Goal: Task Accomplishment & Management: Use online tool/utility

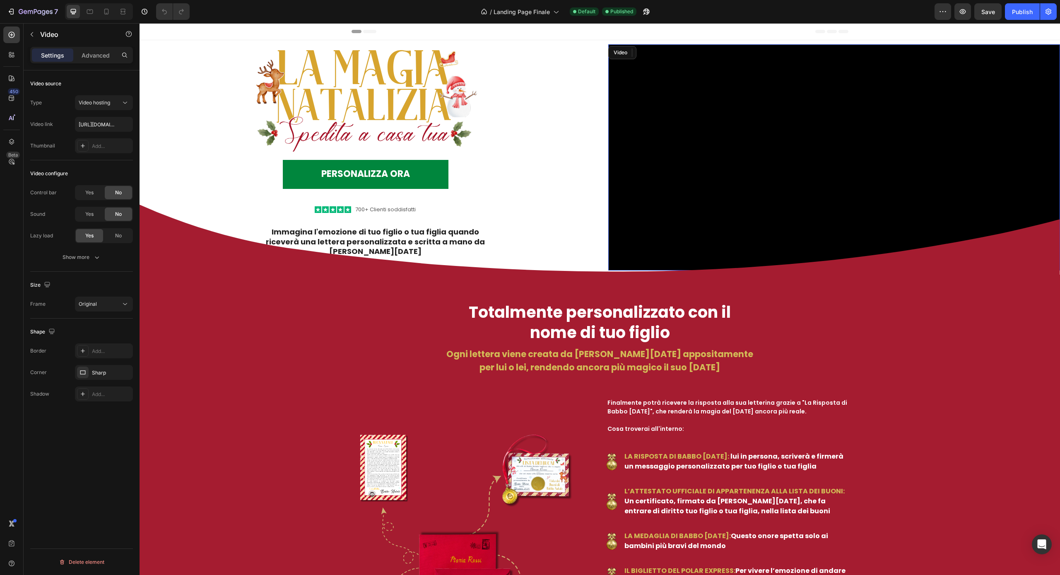
click at [716, 188] on video at bounding box center [834, 157] width 452 height 226
click at [706, 192] on video at bounding box center [834, 157] width 452 height 226
click at [101, 121] on input "https://cdn.shopify.com/videos/c/o/v/c26f7328dd6b46a391b759007de645d6.mp4" at bounding box center [104, 124] width 58 height 15
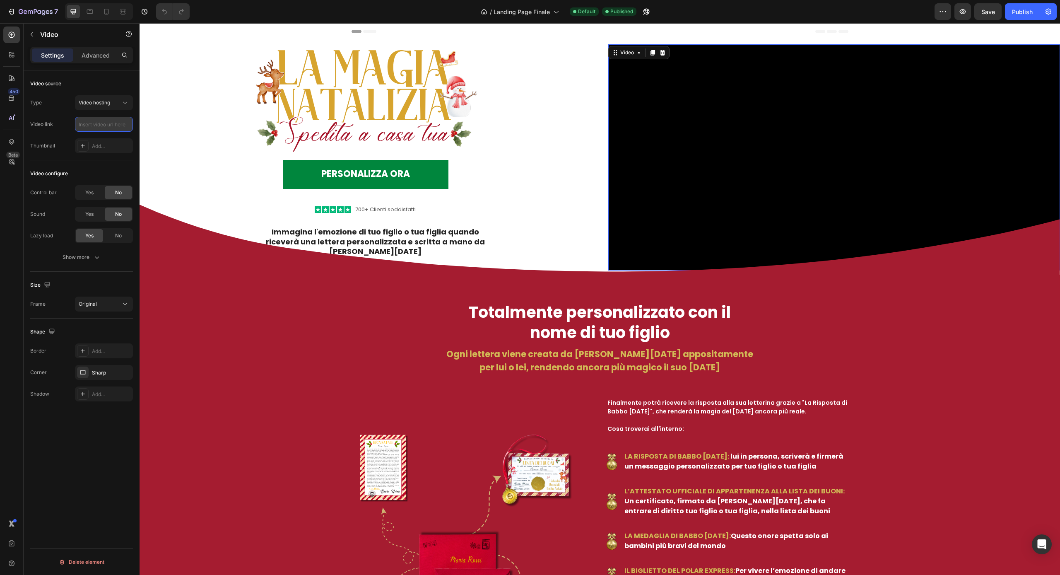
click at [107, 123] on input "text" at bounding box center [104, 124] width 58 height 15
click at [128, 163] on div "Video configure Control bar Yes No Sound Yes No Lazy load Yes No Show more" at bounding box center [81, 215] width 103 height 111
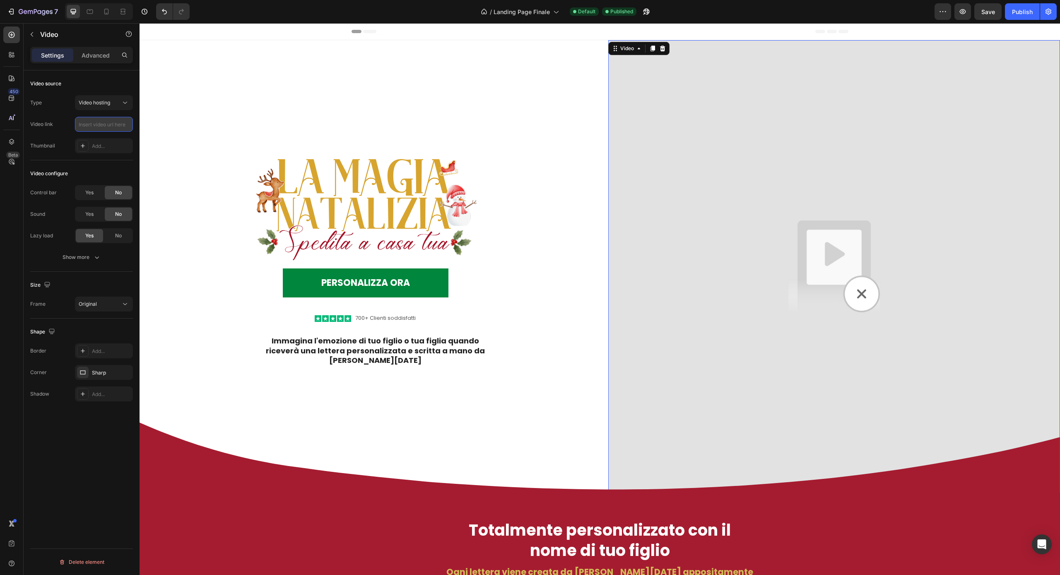
click at [104, 124] on input "text" at bounding box center [104, 124] width 58 height 15
paste input "https://cdn.shopify.com/videos/c/o/v/0e88779fcf894d5db65f4015ae478b86.mp4"
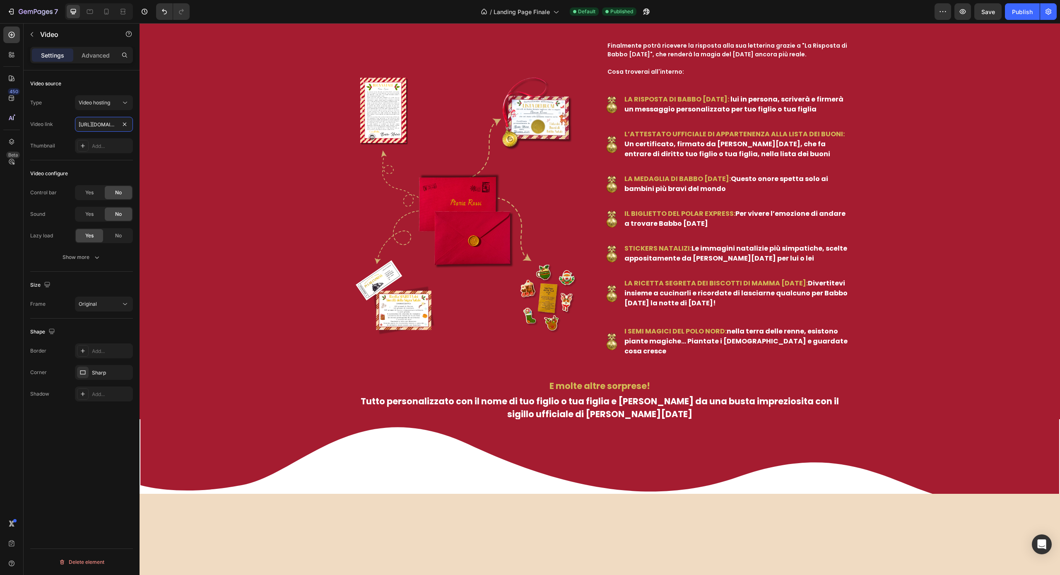
scroll to position [439, 0]
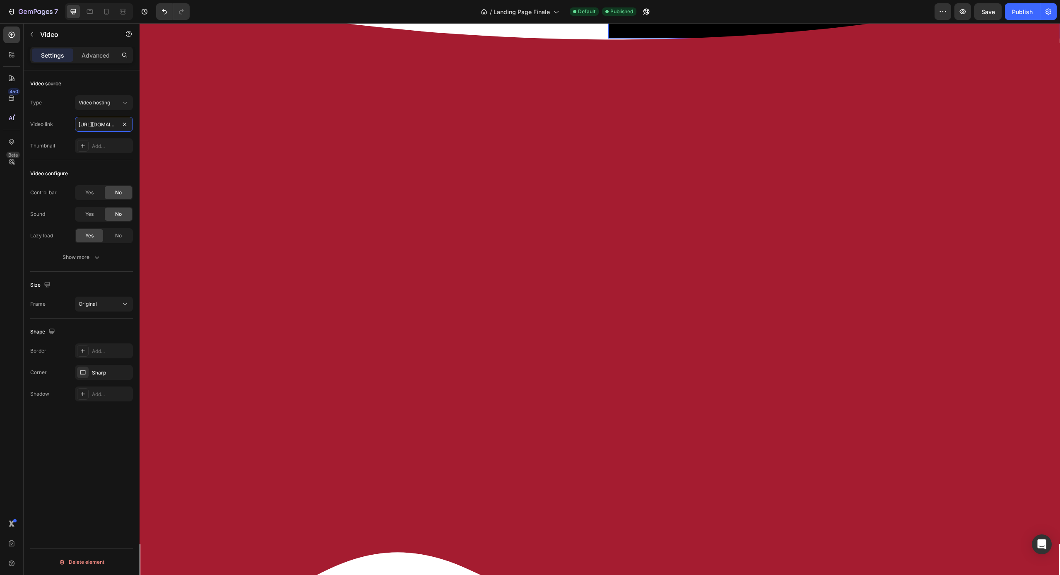
type input "https://cdn.shopify.com/videos/c/o/v/0e88779fcf894d5db65f4015ae478b86.mp4"
click at [124, 160] on div "Video configure Control bar Yes No Sound Yes No Lazy load Yes No Show more" at bounding box center [81, 215] width 103 height 111
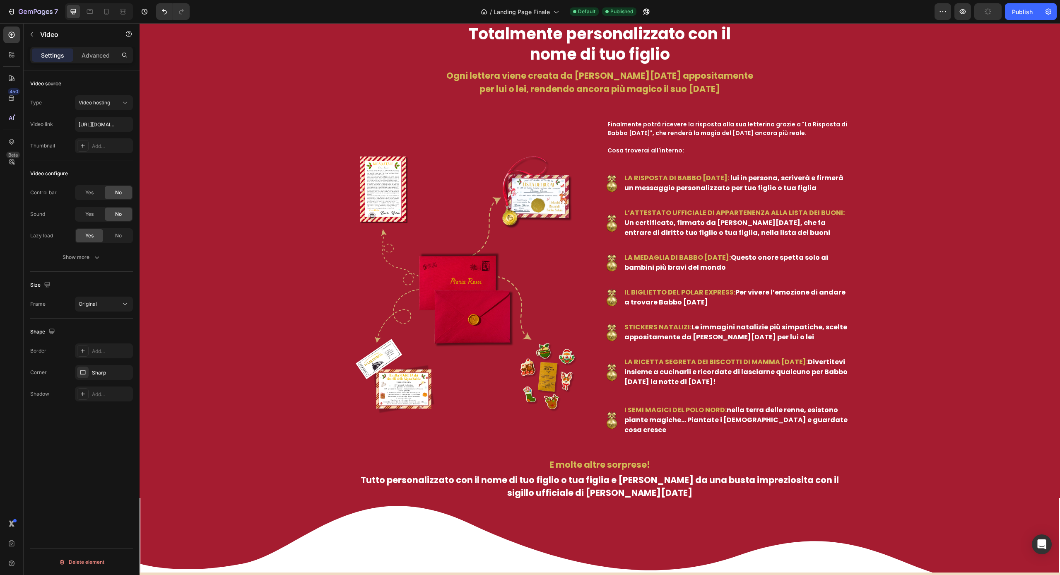
scroll to position [486, 0]
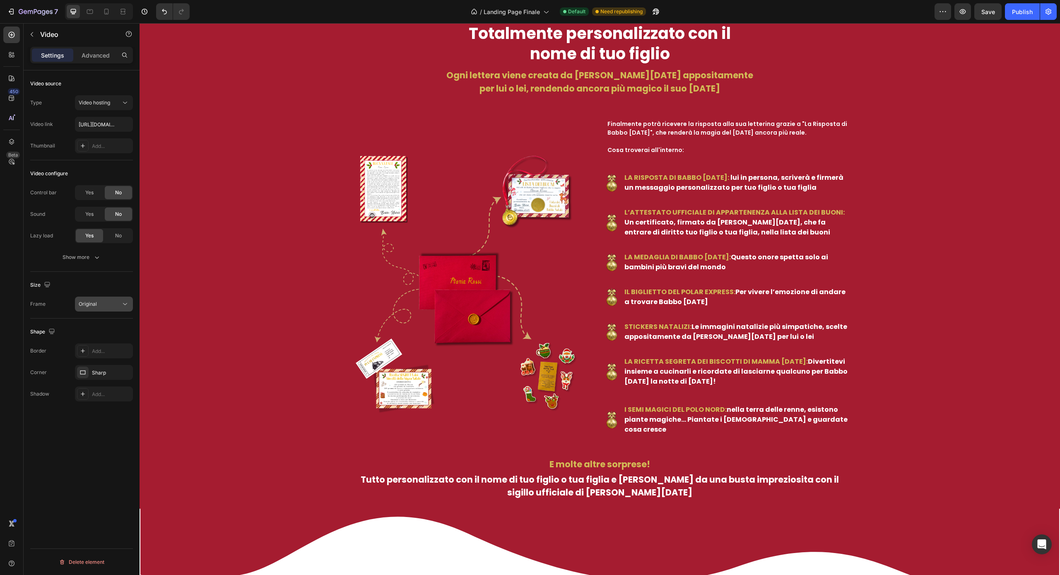
click at [118, 303] on div "Original" at bounding box center [100, 303] width 42 height 7
click at [101, 376] on div "4:3" at bounding box center [94, 372] width 65 height 16
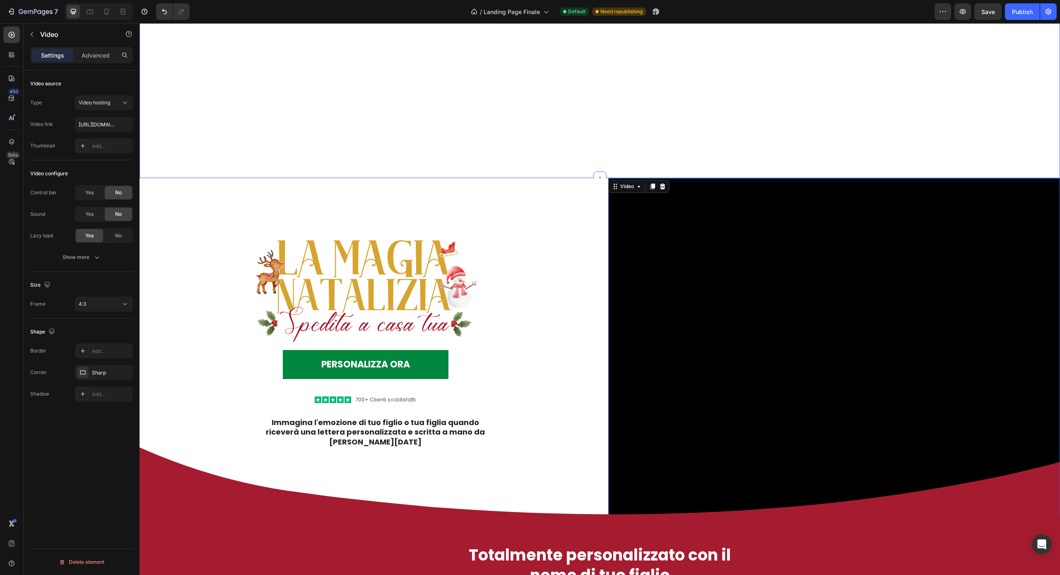
scroll to position [116, 0]
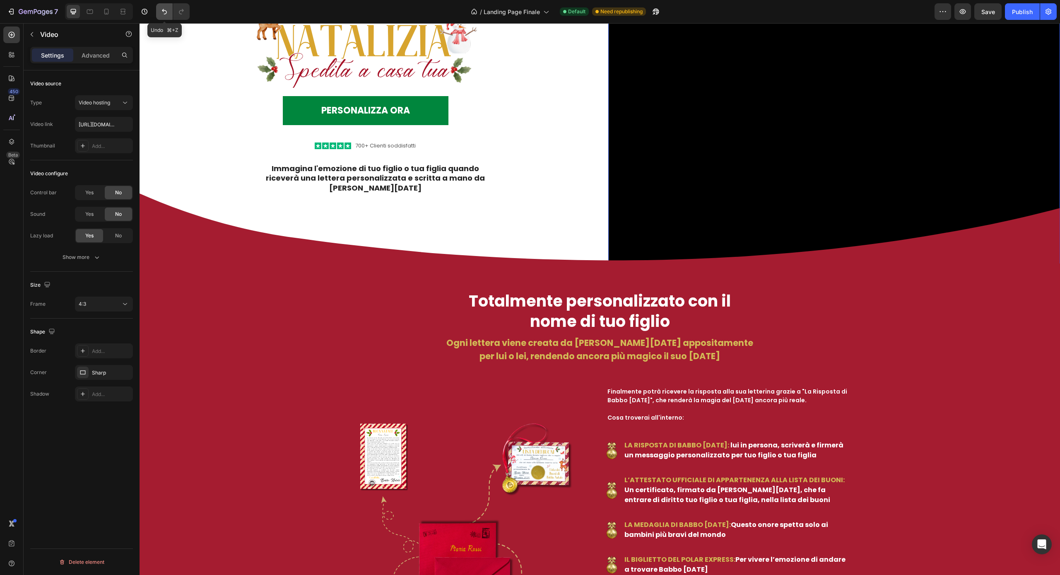
click at [162, 9] on icon "Undo/Redo" at bounding box center [164, 11] width 8 height 8
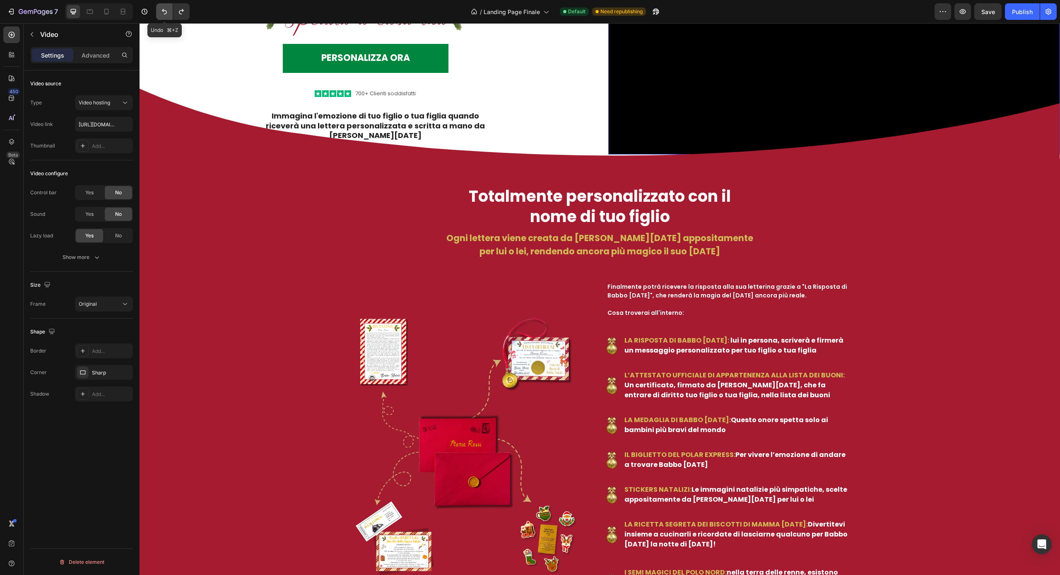
click at [162, 10] on icon "Undo/Redo" at bounding box center [164, 11] width 8 height 8
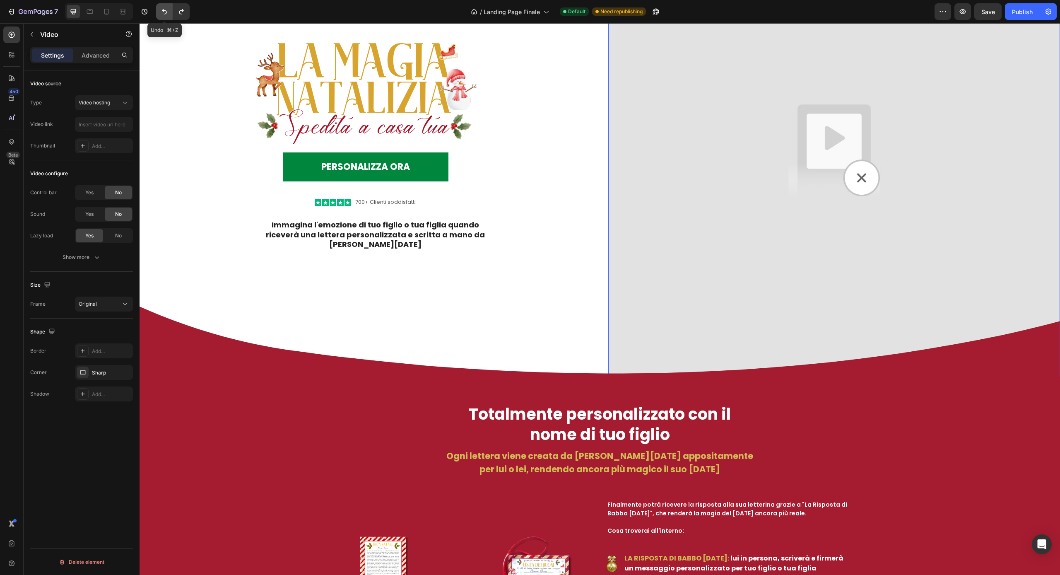
click at [162, 10] on icon "Undo/Redo" at bounding box center [164, 11] width 8 height 8
type input "https://cdn.shopify.com/videos/c/o/v/c26f7328dd6b46a391b759007de645d6.mp4"
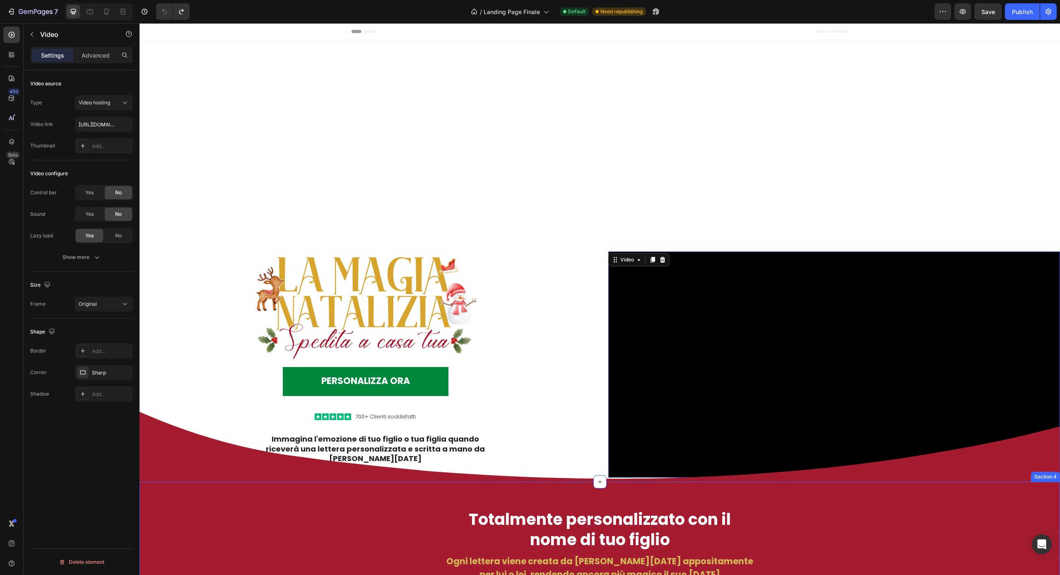
scroll to position [0, 0]
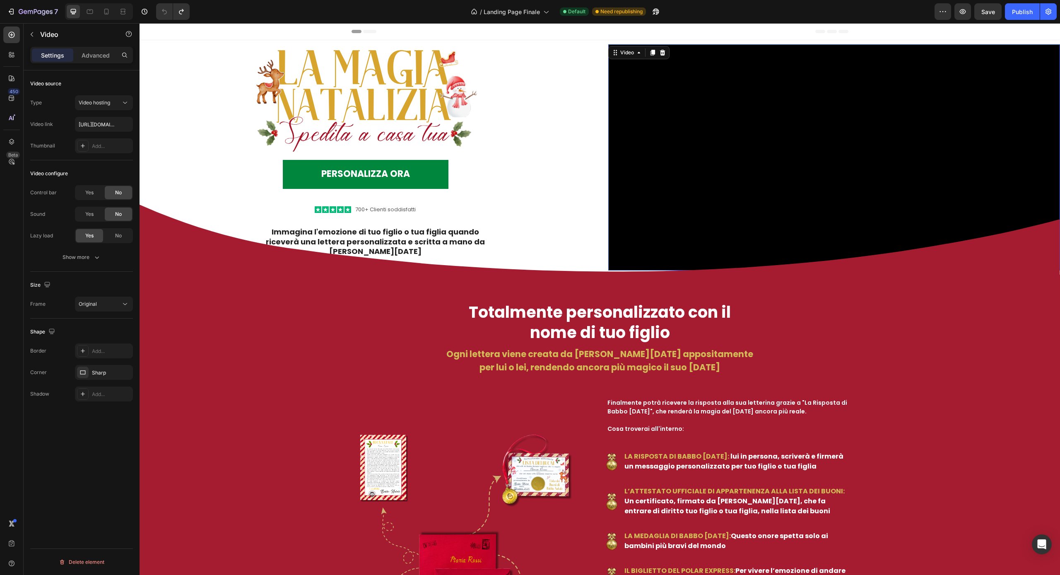
click at [698, 177] on video at bounding box center [834, 157] width 452 height 226
click at [740, 167] on video at bounding box center [834, 157] width 452 height 226
click at [108, 124] on input "text" at bounding box center [104, 124] width 58 height 15
paste input "https://cdn.shopify.com/videos/c/o/v/0e88779fcf894d5db65f4015ae478b86.mp4"
click at [118, 161] on div "Video configure Control bar Yes No Sound Yes No Lazy load Yes No Show more" at bounding box center [81, 215] width 103 height 111
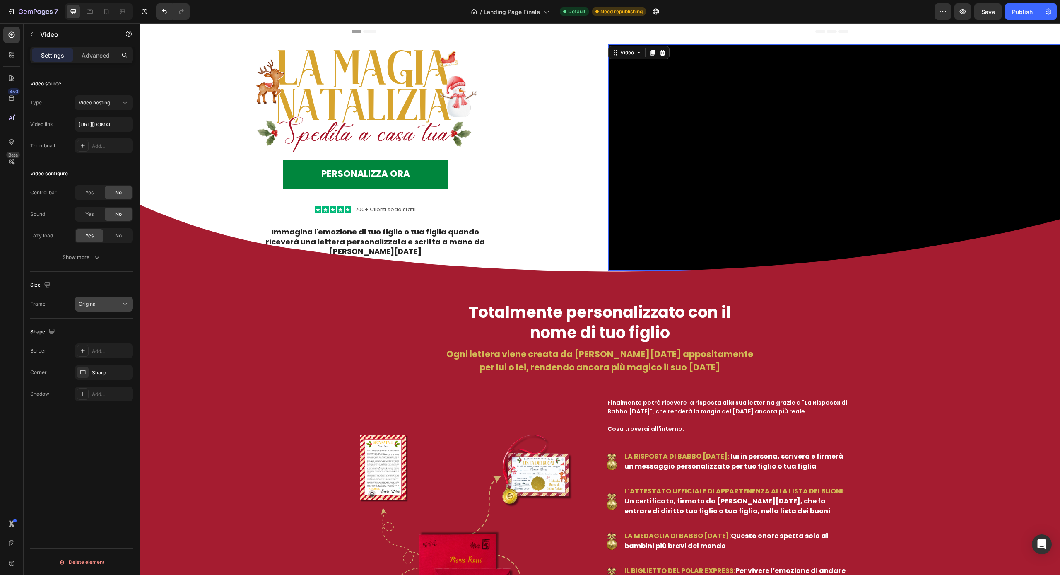
click at [104, 304] on div "Original" at bounding box center [100, 303] width 42 height 7
click at [98, 340] on p "Square" at bounding box center [101, 339] width 44 height 7
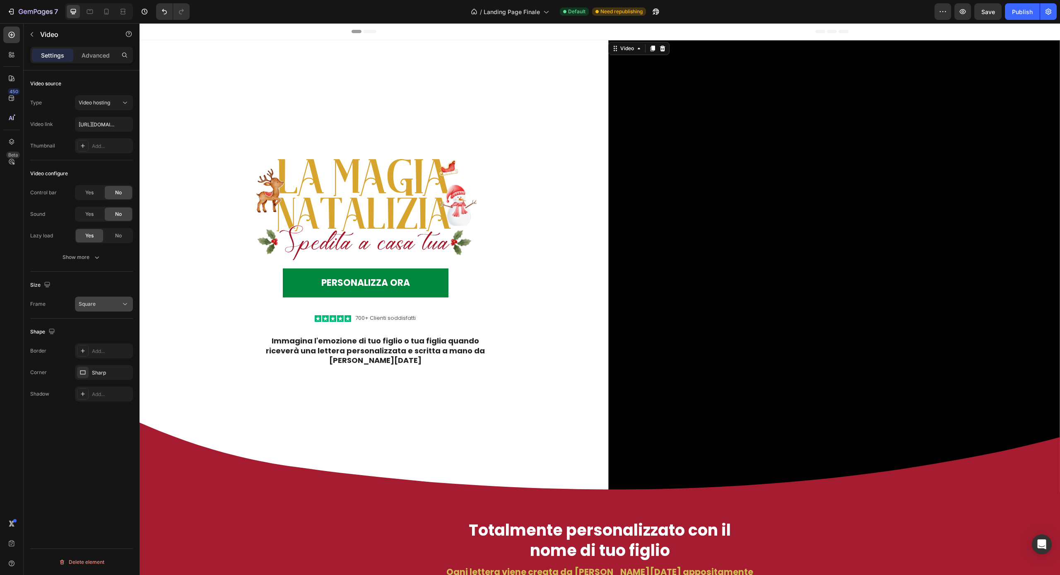
click at [106, 305] on div "Square" at bounding box center [100, 303] width 42 height 7
click at [101, 384] on p "16:9" at bounding box center [101, 387] width 44 height 7
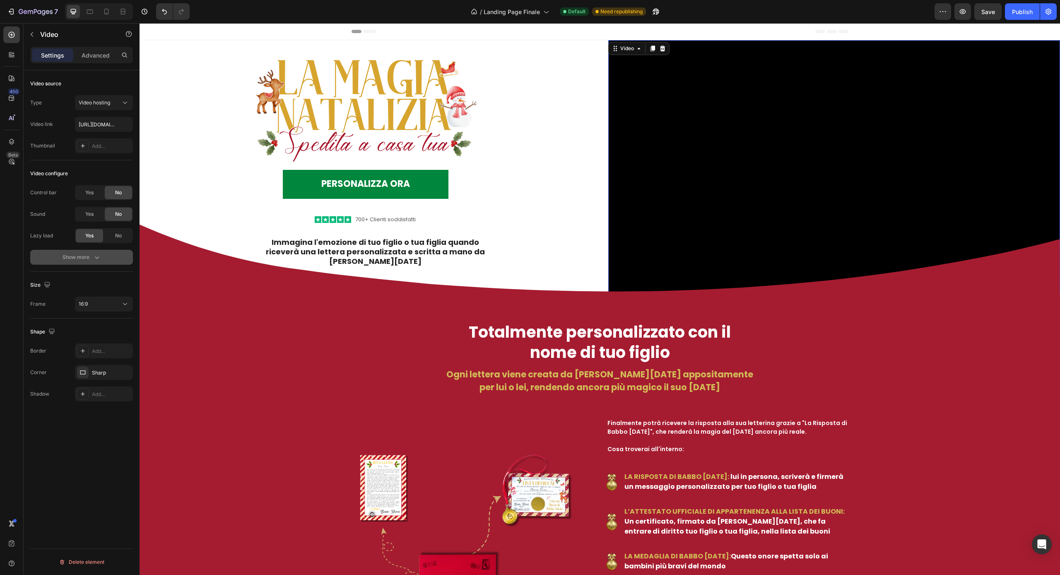
click at [111, 255] on button "Show more" at bounding box center [81, 257] width 103 height 15
click at [162, 8] on icon "Undo/Redo" at bounding box center [164, 11] width 8 height 8
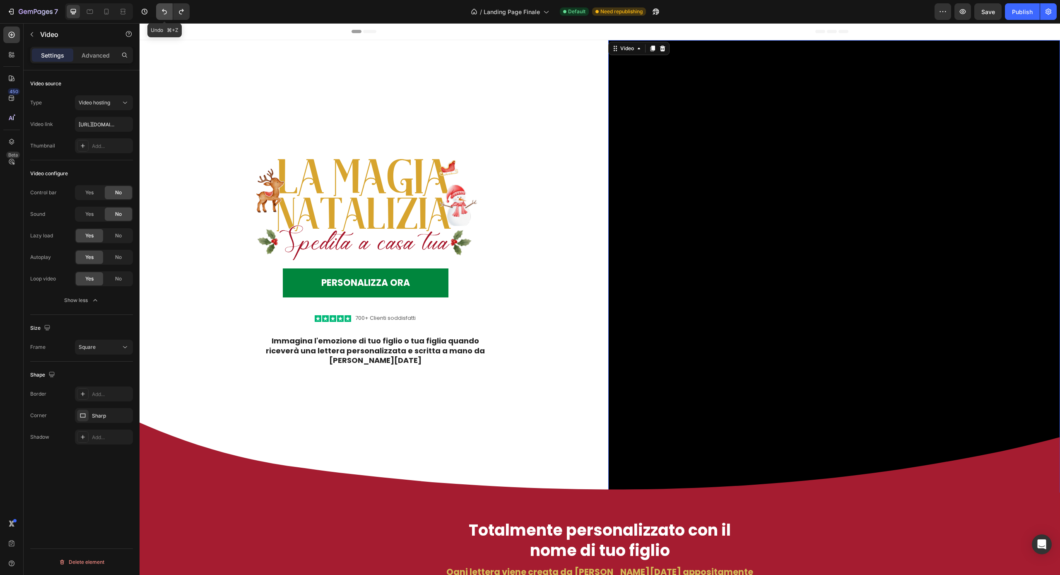
click at [162, 11] on icon "Undo/Redo" at bounding box center [164, 11] width 8 height 8
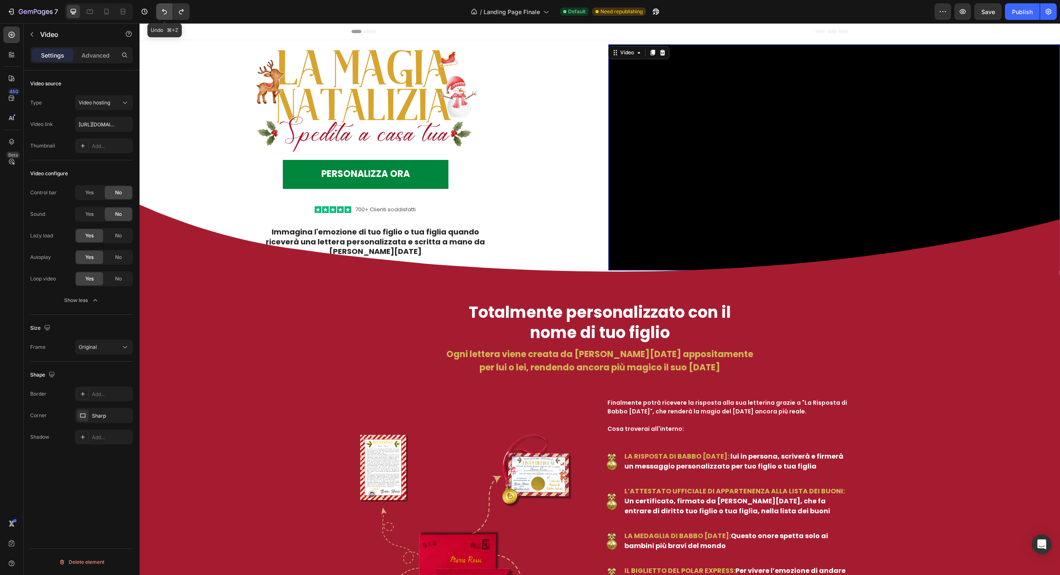
click at [163, 12] on icon "Undo/Redo" at bounding box center [164, 11] width 8 height 8
type input "https://cdn.shopify.com/videos/c/o/v/c26f7328dd6b46a391b759007de645d6.mp4"
click at [704, 105] on video at bounding box center [834, 157] width 452 height 226
click at [13, 14] on icon "button" at bounding box center [11, 11] width 8 height 8
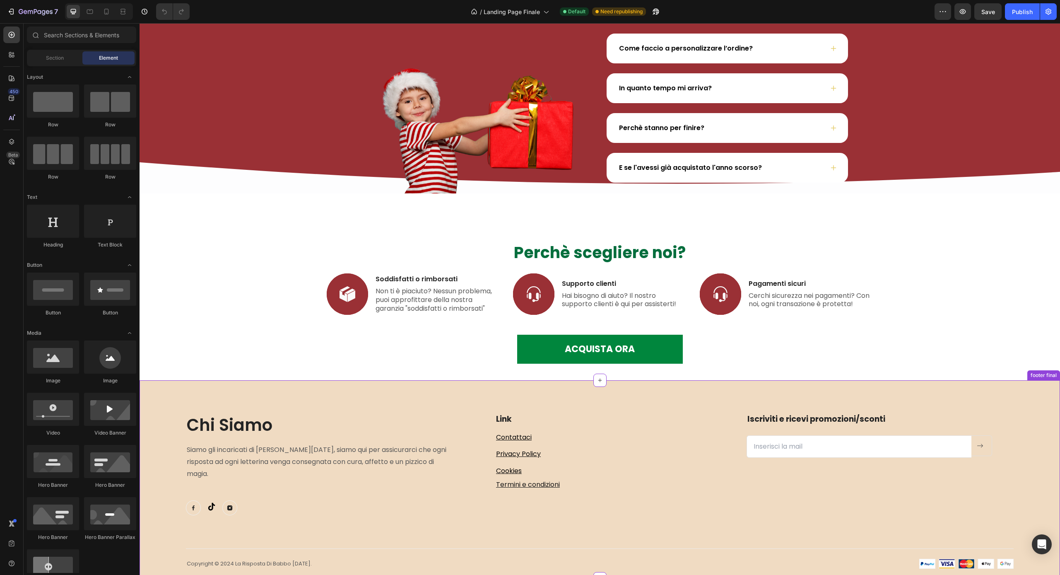
click at [232, 500] on img at bounding box center [229, 507] width 15 height 15
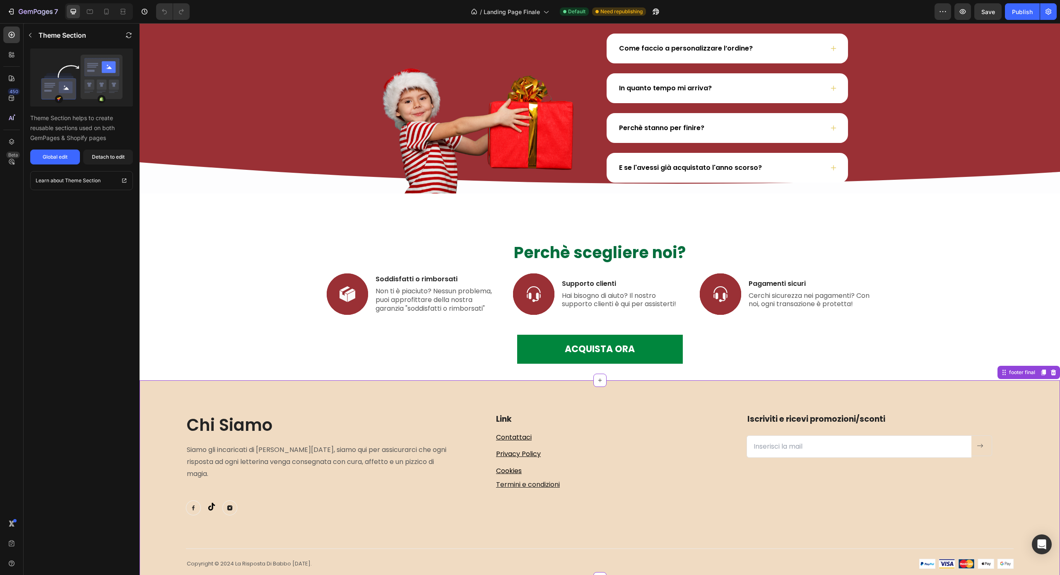
click at [208, 502] on img at bounding box center [211, 506] width 8 height 8
click at [201, 500] on div "Image Image Image Row" at bounding box center [319, 507] width 267 height 15
click at [248, 407] on div "Chi Siamo Heading Siamo gli incaricati di [PERSON_NAME][DATE], siamo qui per as…" at bounding box center [600, 479] width 921 height 198
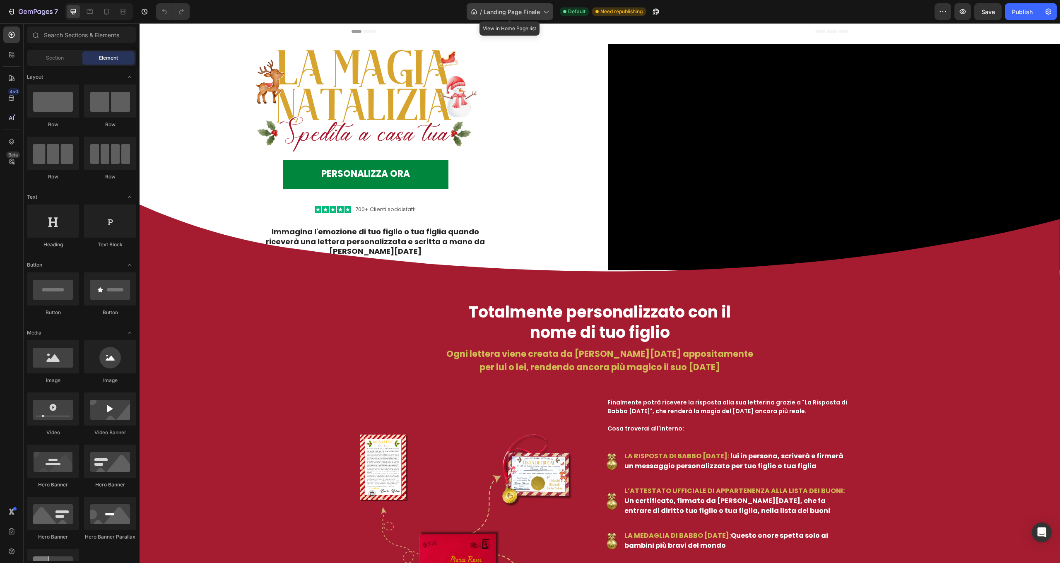
click at [543, 14] on icon at bounding box center [546, 11] width 8 height 8
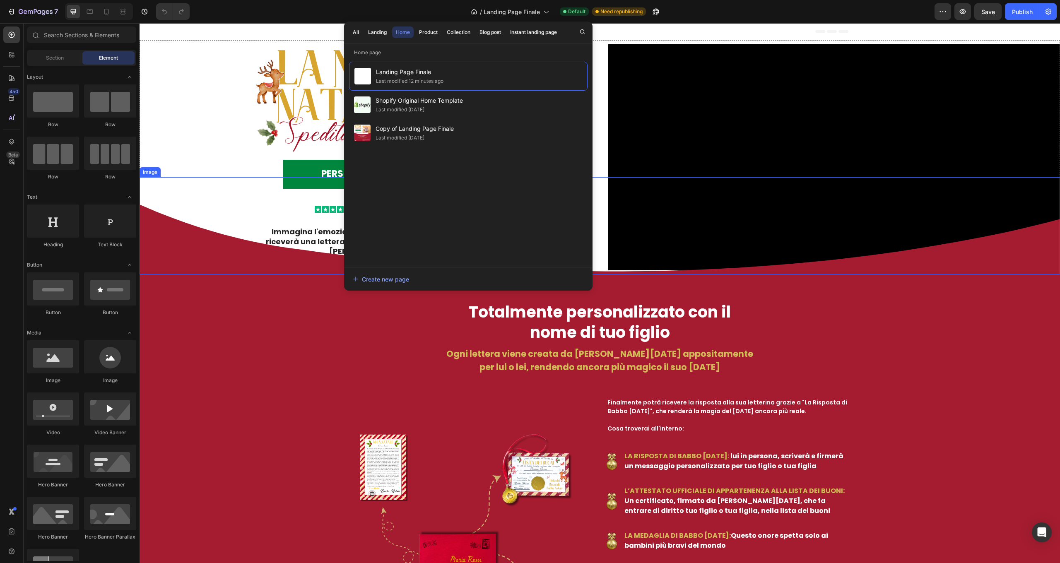
click at [226, 275] on img at bounding box center [600, 225] width 921 height 97
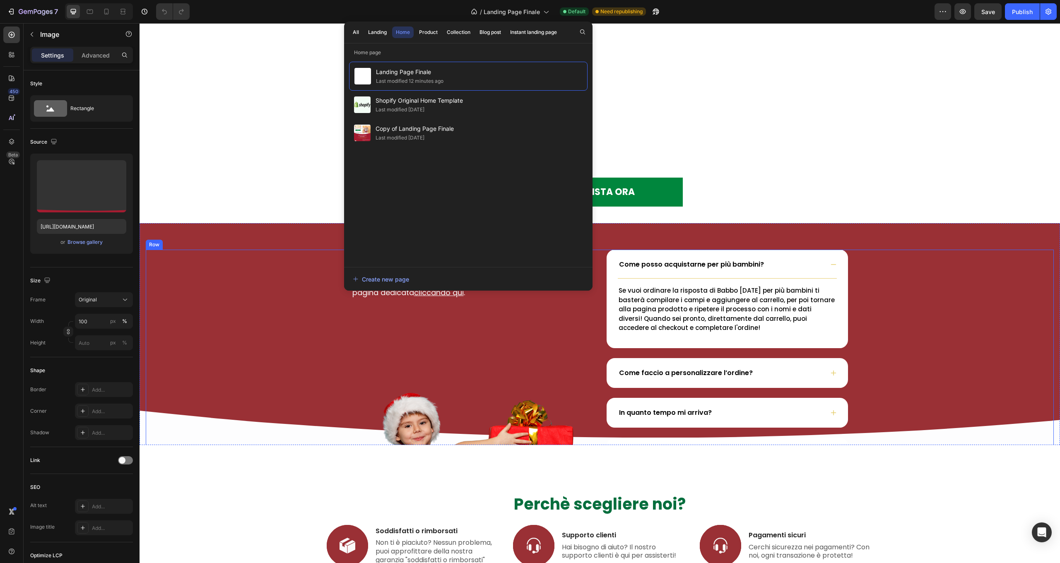
scroll to position [2053, 0]
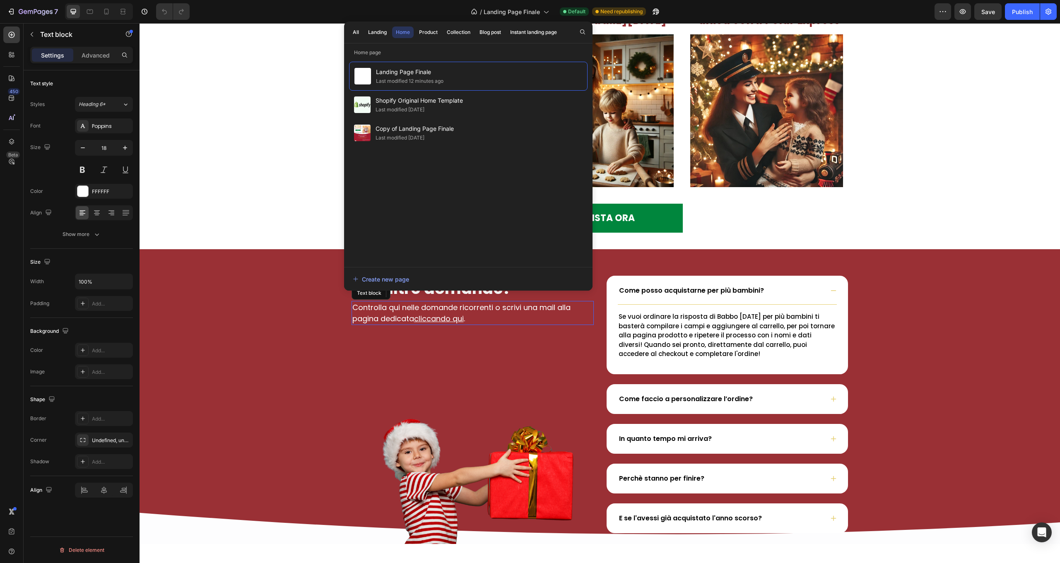
click at [446, 320] on u "cliccando qui" at bounding box center [439, 319] width 50 height 10
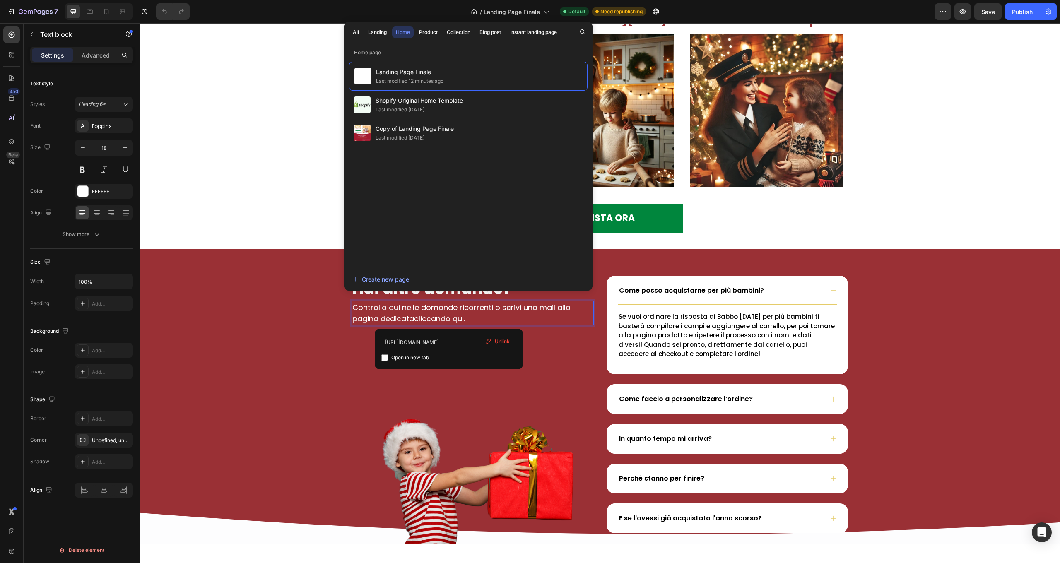
click at [421, 358] on span "Open in new tab" at bounding box center [410, 358] width 38 height 10
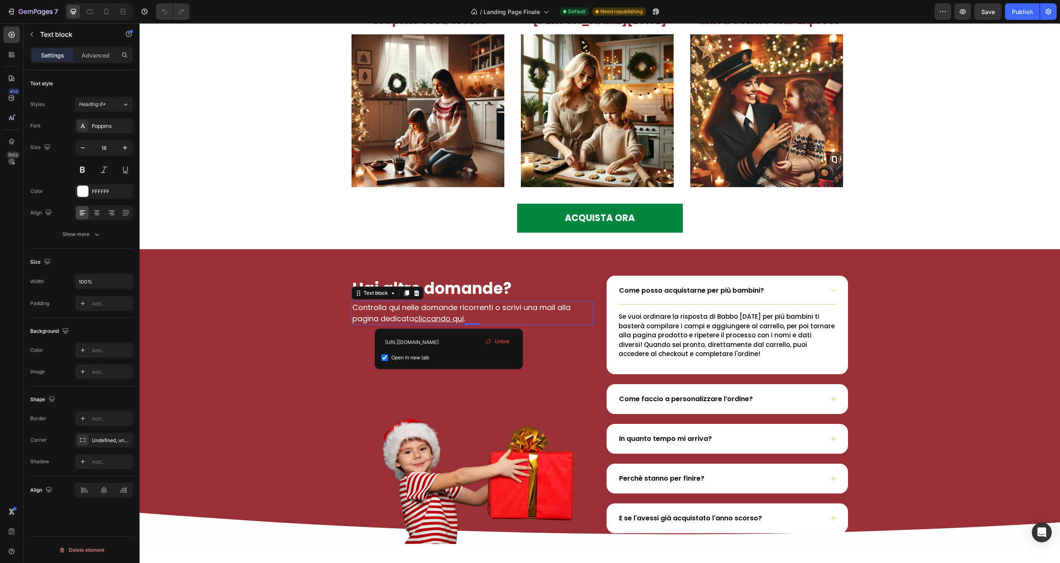
click at [420, 358] on span "Open in new tab" at bounding box center [410, 358] width 38 height 10
checkbox input "false"
click at [303, 371] on div "Hai altre domande? Heading Controlla qui nelle domande ricorrenti o scrivi una …" at bounding box center [600, 410] width 908 height 268
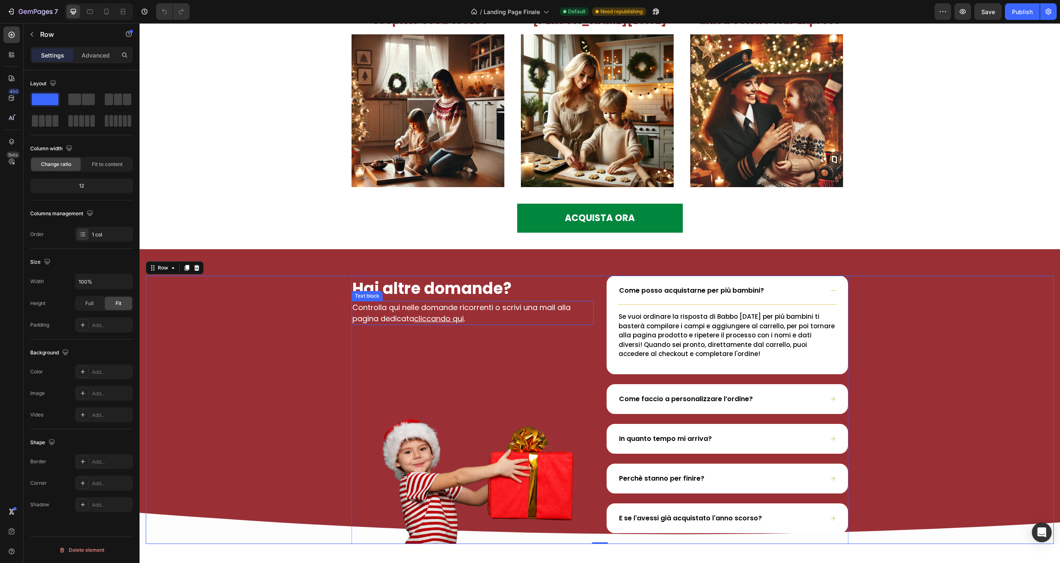
click at [449, 320] on u "cliccando qui" at bounding box center [439, 319] width 50 height 10
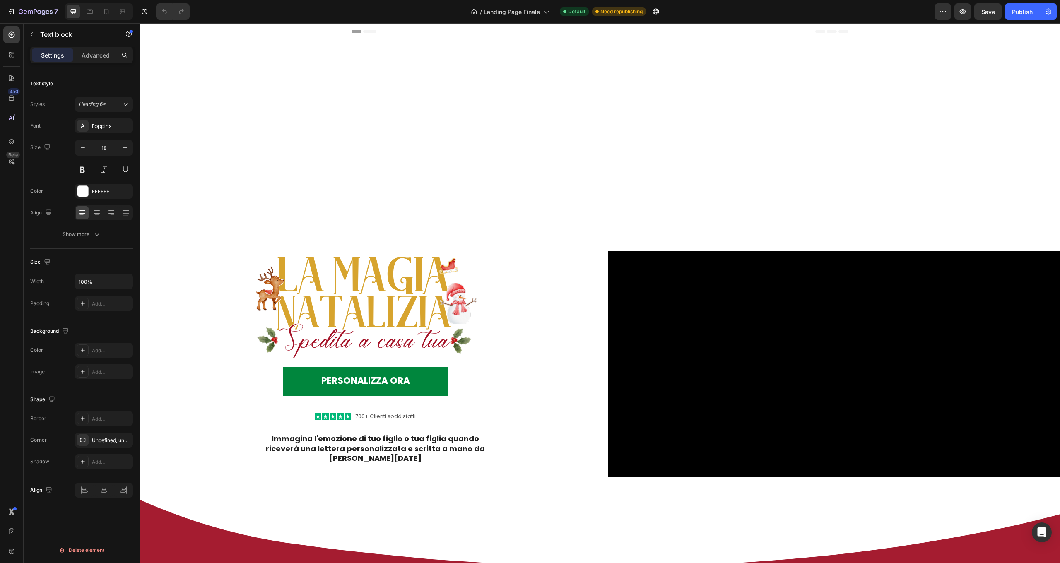
scroll to position [0, 0]
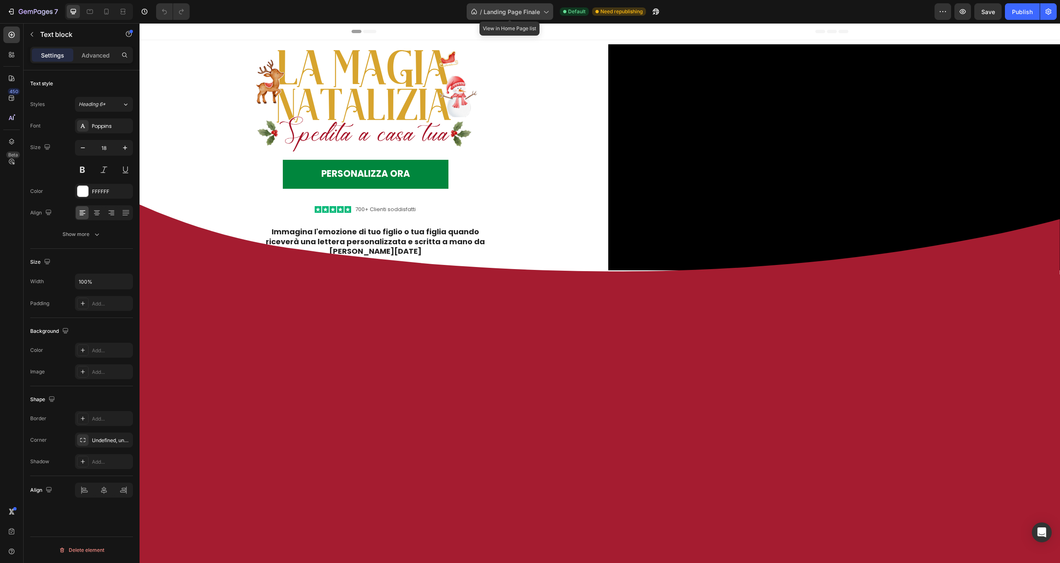
click at [540, 10] on div "/ Landing Page Finale" at bounding box center [510, 11] width 87 height 17
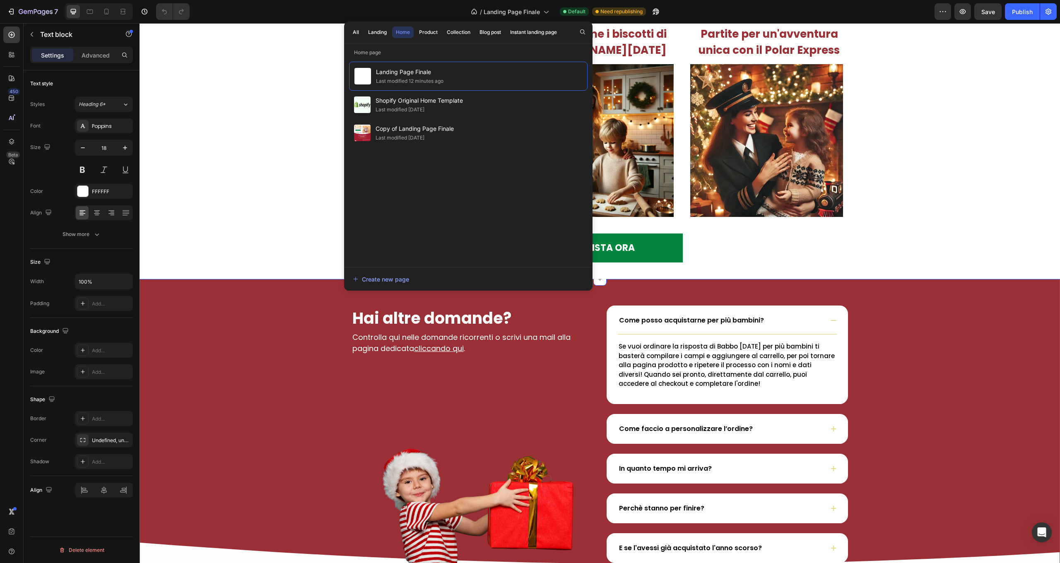
scroll to position [2030, 0]
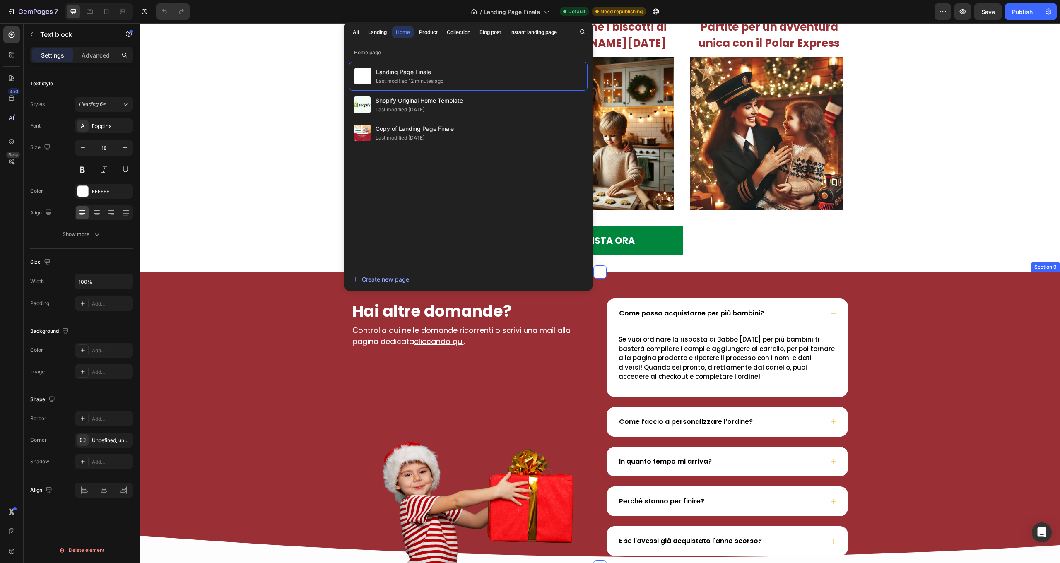
click at [317, 281] on div "Hai altre domande? Heading Controlla qui nelle domande ricorrenti o scrivi una …" at bounding box center [600, 419] width 921 height 295
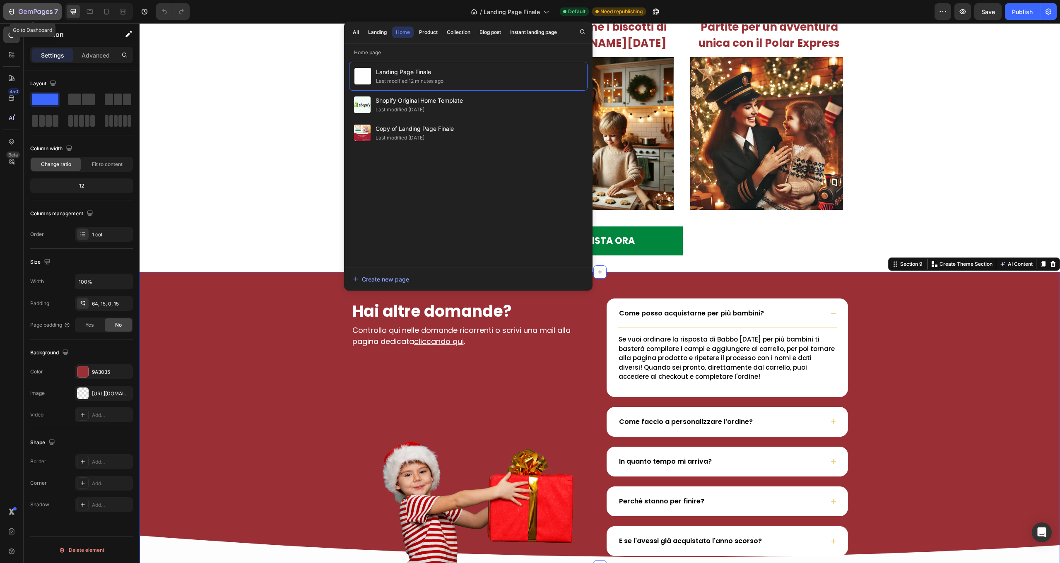
click at [10, 10] on icon "button" at bounding box center [11, 11] width 8 height 8
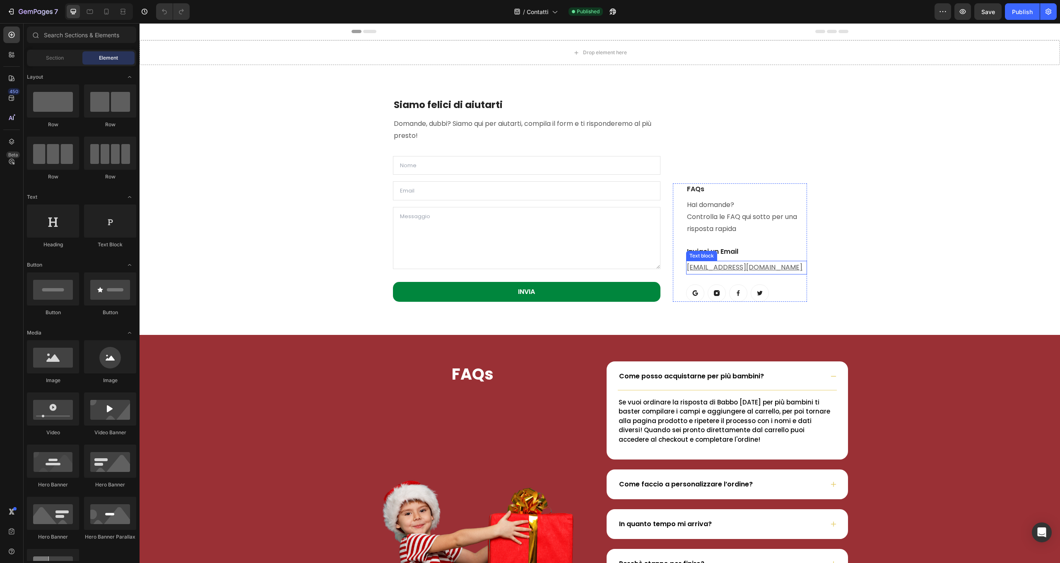
click at [772, 265] on p "help@gempages.com" at bounding box center [746, 268] width 119 height 12
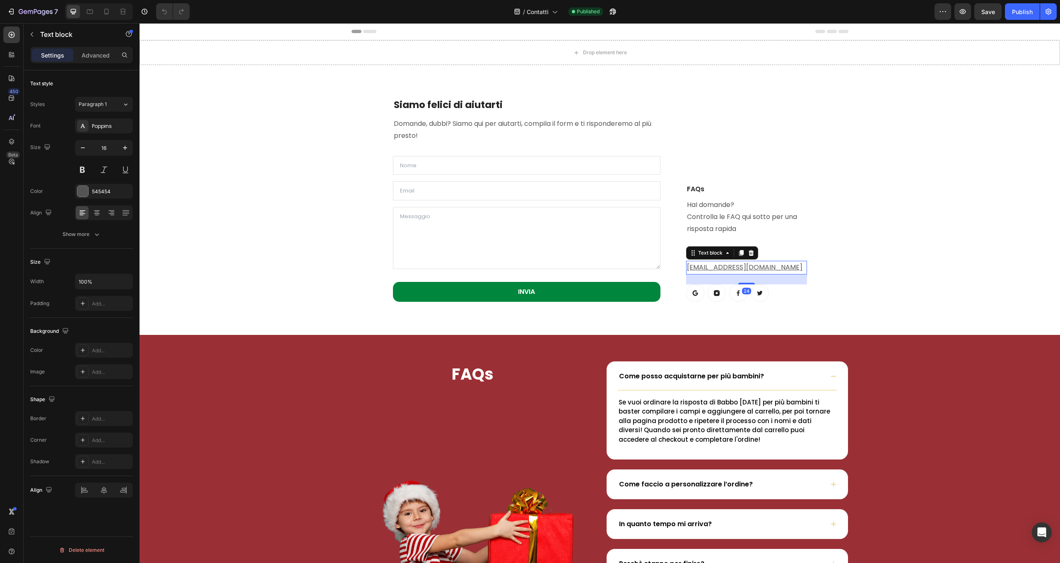
click at [773, 267] on p "help@gempages.com" at bounding box center [746, 268] width 119 height 12
click at [773, 267] on p "help@gempages.com ⁠⁠⁠⁠⁠⁠⁠" at bounding box center [746, 268] width 119 height 12
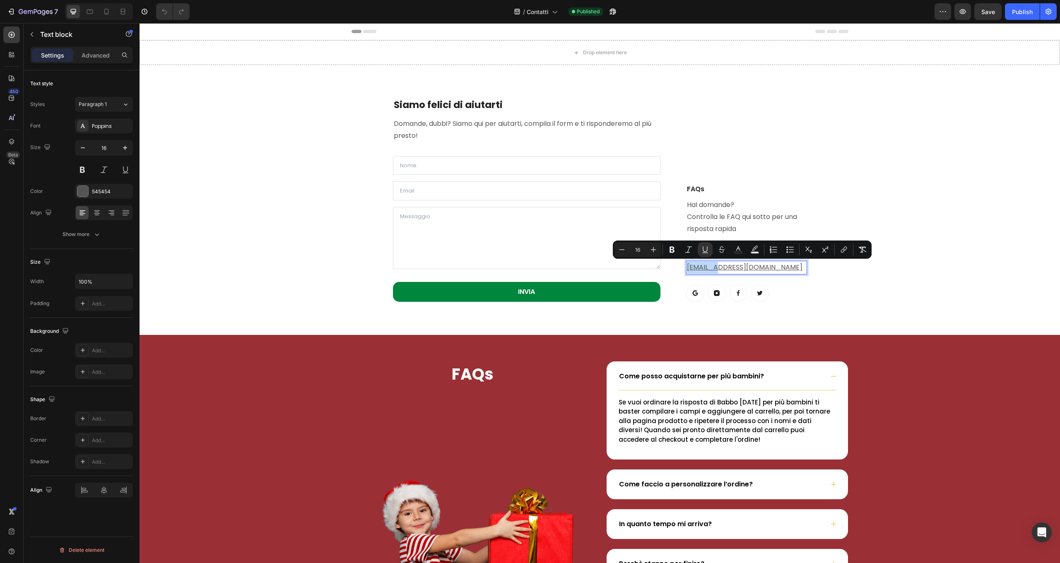
drag, startPoint x: 781, startPoint y: 267, endPoint x: 723, endPoint y: 266, distance: 58.4
click at [723, 266] on p "help@gempages.com" at bounding box center [746, 268] width 119 height 12
click at [723, 266] on u "help@gempages.com" at bounding box center [745, 268] width 116 height 10
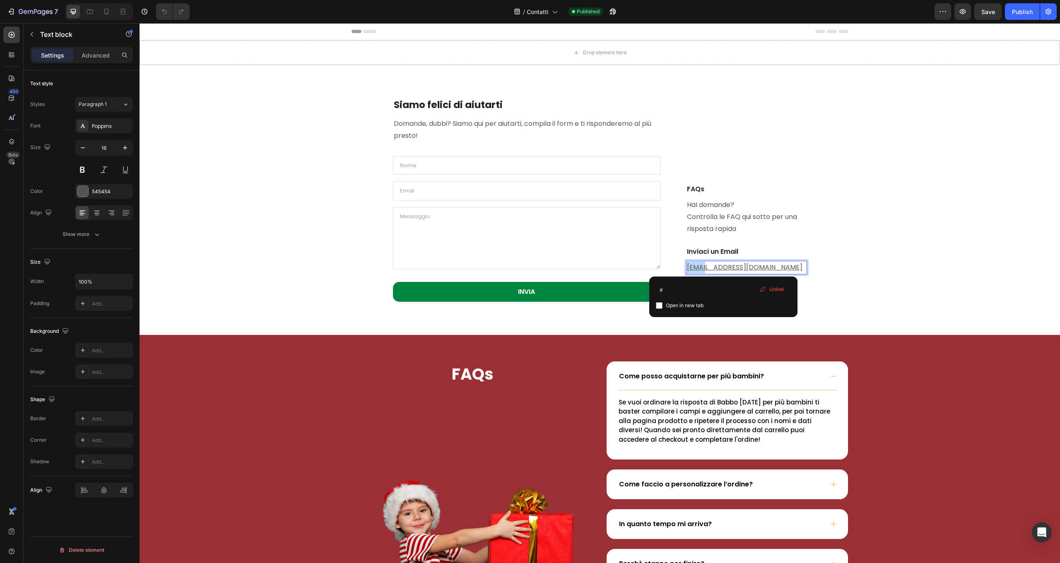
click at [723, 266] on u "help@gempages.com" at bounding box center [745, 268] width 116 height 10
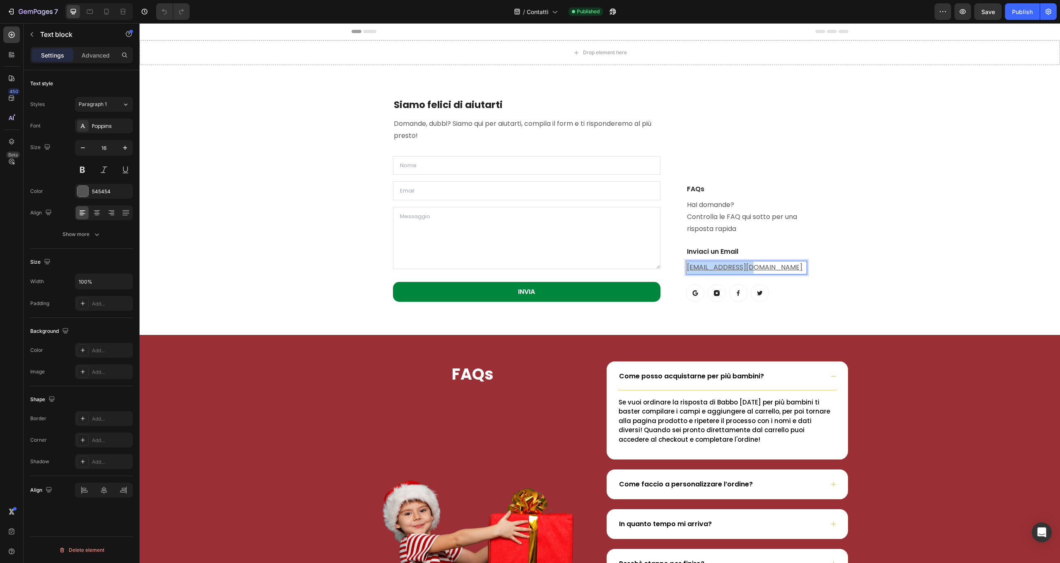
click at [723, 266] on u "help@gempages.com" at bounding box center [745, 268] width 116 height 10
click at [872, 272] on div "Siamo felici di aiutarti Heading Domande, dubbi? Siamo qui per aiutarti, compil…" at bounding box center [600, 200] width 908 height 230
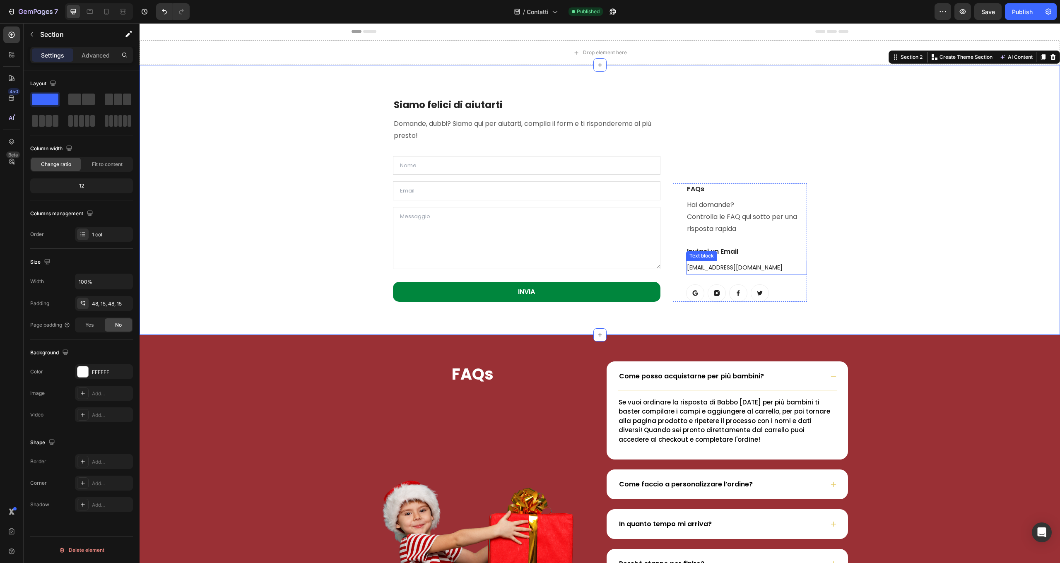
click at [757, 266] on span "info@rispostadibabbonatale.com" at bounding box center [735, 267] width 96 height 8
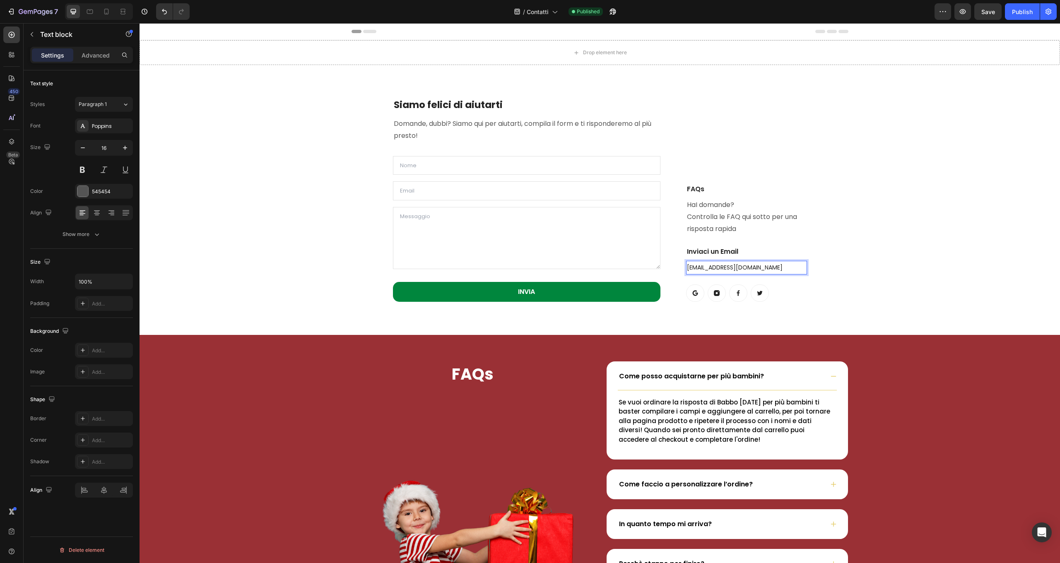
click at [756, 267] on span "info@rispostadibabbonatale.com" at bounding box center [735, 267] width 96 height 8
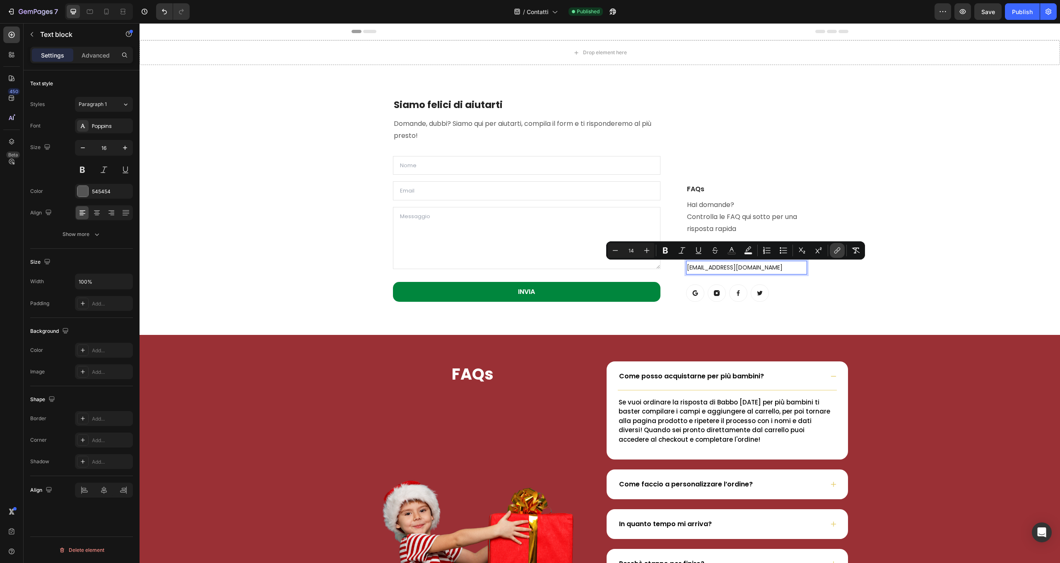
click at [841, 249] on icon "Editor contextual toolbar" at bounding box center [837, 250] width 8 height 8
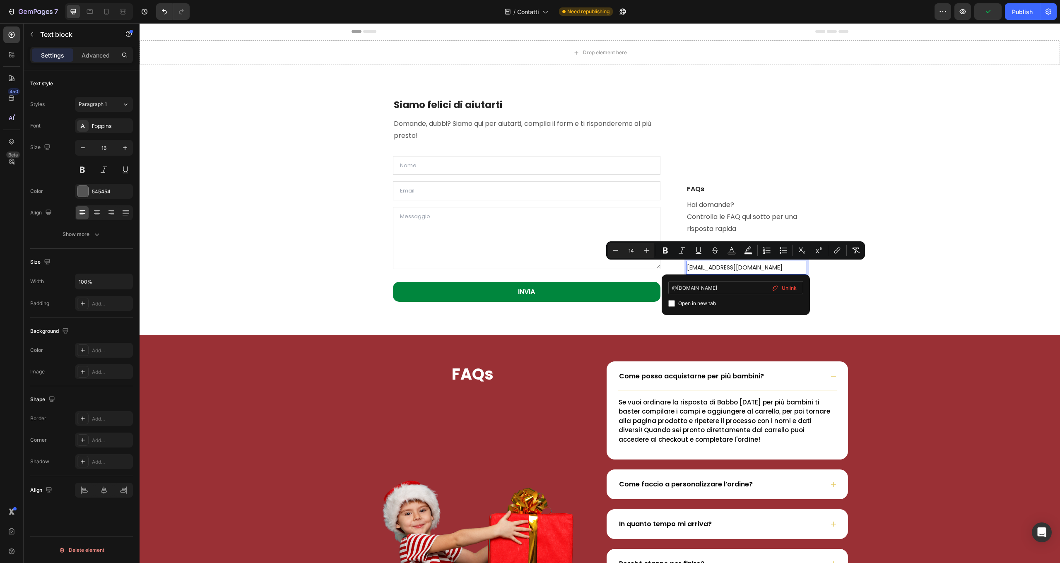
click at [673, 288] on input "@rispostadibabbonatale.com" at bounding box center [735, 287] width 135 height 13
type input "info@rispostadibabbonatale.com"
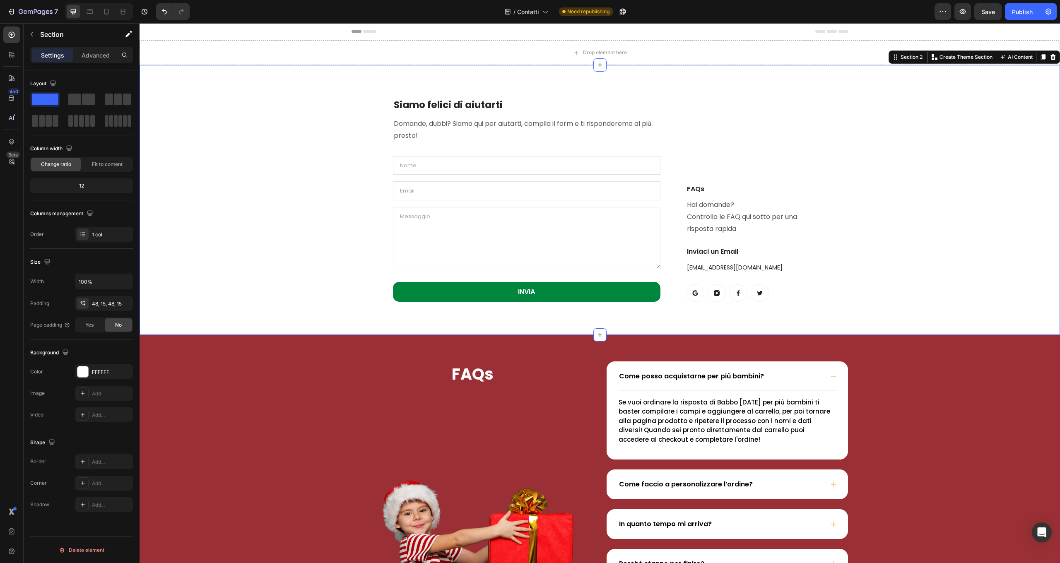
click at [986, 284] on div "Siamo felici di aiutarti Heading Domande, dubbi? Siamo qui per aiutarti, compil…" at bounding box center [600, 200] width 908 height 230
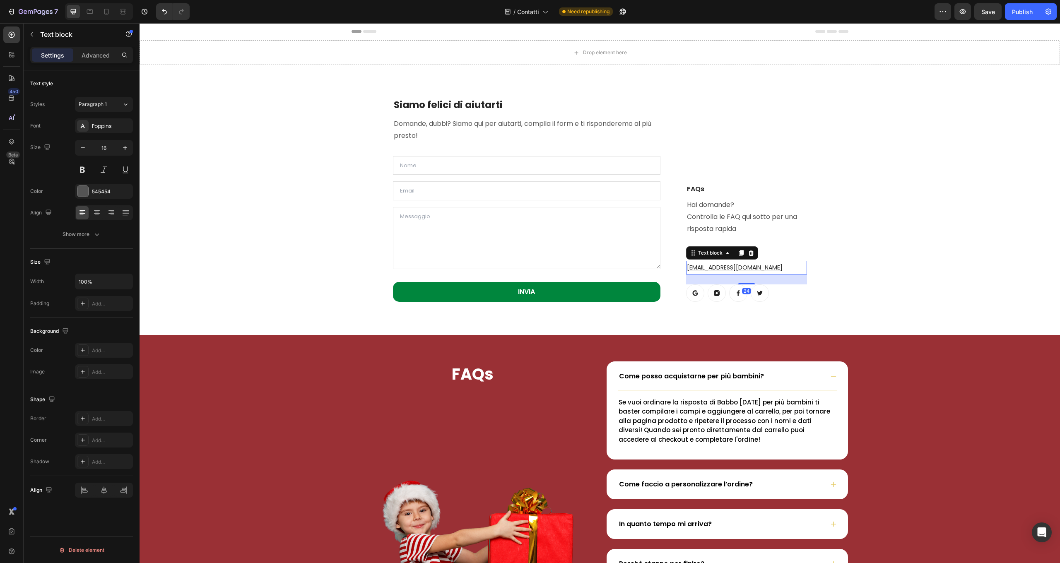
click at [743, 267] on u "info@rispostadibabbonatale.com" at bounding box center [735, 267] width 96 height 8
click at [933, 242] on div "Siamo felici di aiutarti Heading Domande, dubbi? Siamo qui per aiutarti, compil…" at bounding box center [600, 200] width 908 height 230
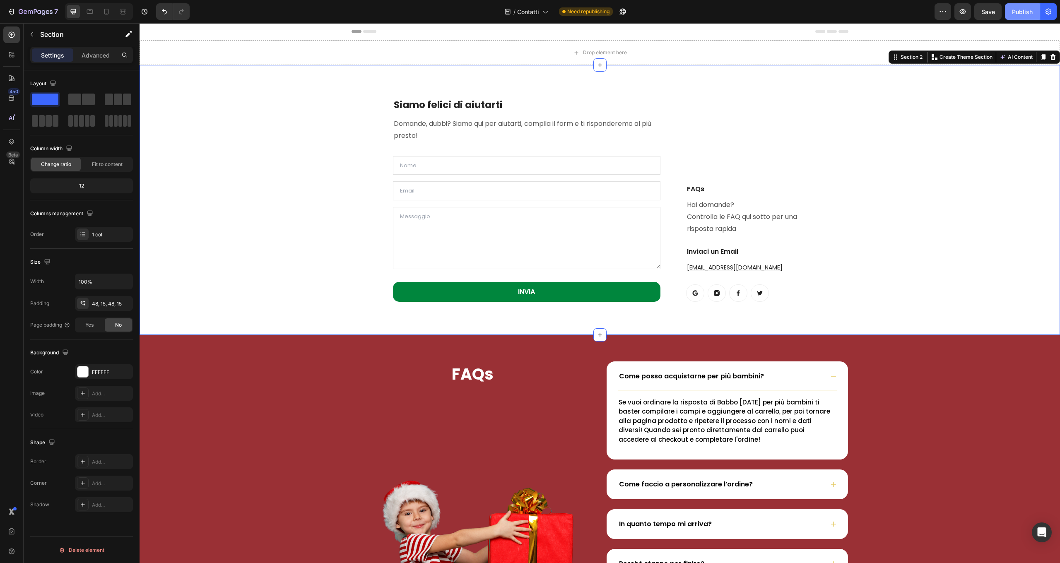
click at [1025, 17] on button "Publish" at bounding box center [1022, 11] width 35 height 17
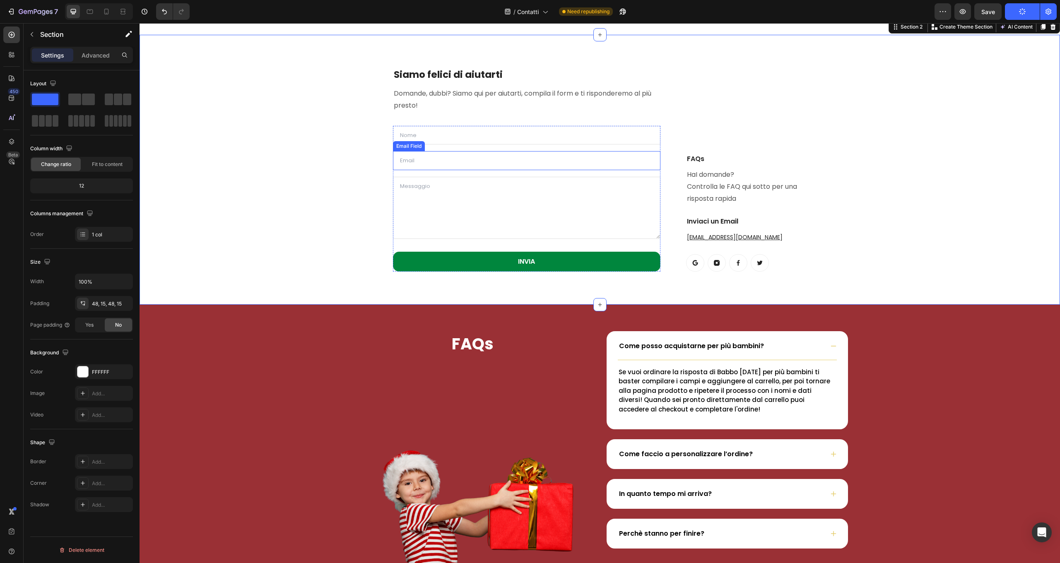
scroll to position [171, 0]
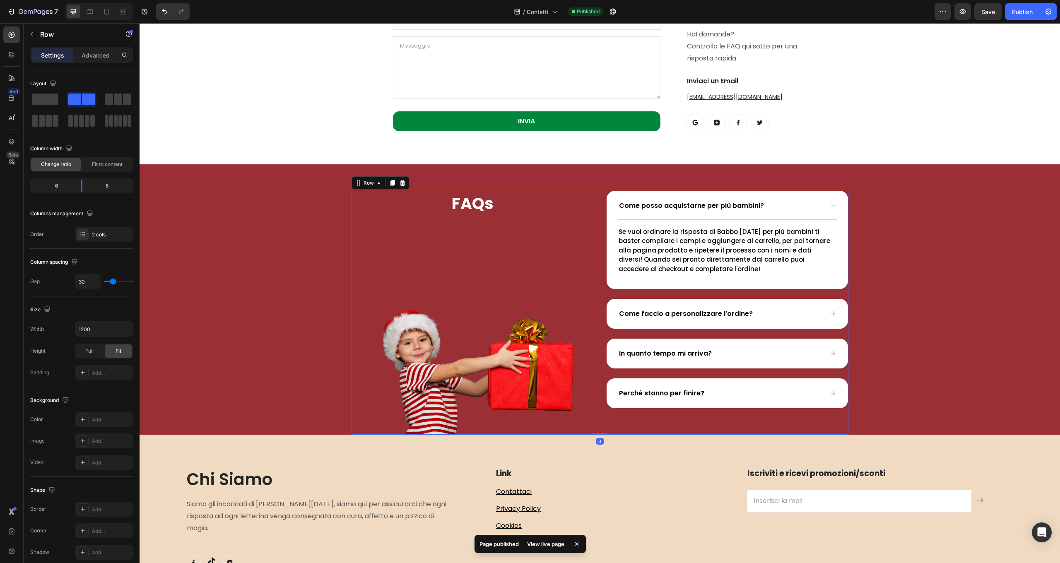
click at [712, 409] on div "Come posso acquistarne per più bambini? Se vuoi ordinare la risposta di Babbo N…" at bounding box center [727, 313] width 242 height 244
click at [725, 408] on div "Come posso acquistarne per più bambini? Se vuoi ordinare la risposta di Babbo N…" at bounding box center [727, 313] width 242 height 244
click at [725, 407] on div "Come posso acquistarne per più bambini? Se vuoi ordinare la risposta di Babbo N…" at bounding box center [727, 313] width 242 height 244
click at [726, 403] on div "Perchè stanno per finire?" at bounding box center [727, 393] width 239 height 27
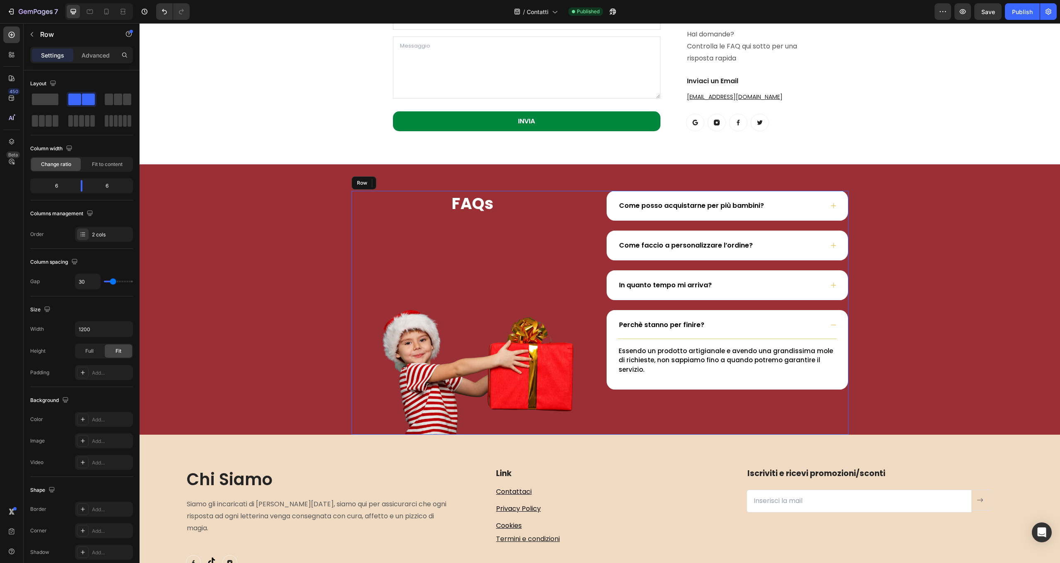
click at [728, 387] on div "Come posso acquistarne per più bambini? Come faccio a personalizzare l’ordine? …" at bounding box center [727, 313] width 242 height 244
click at [626, 397] on div "Come posso acquistarne per più bambini? Come faccio a personalizzare l’ordine? …" at bounding box center [727, 313] width 242 height 244
click at [94, 231] on div "2 cols" at bounding box center [111, 234] width 39 height 7
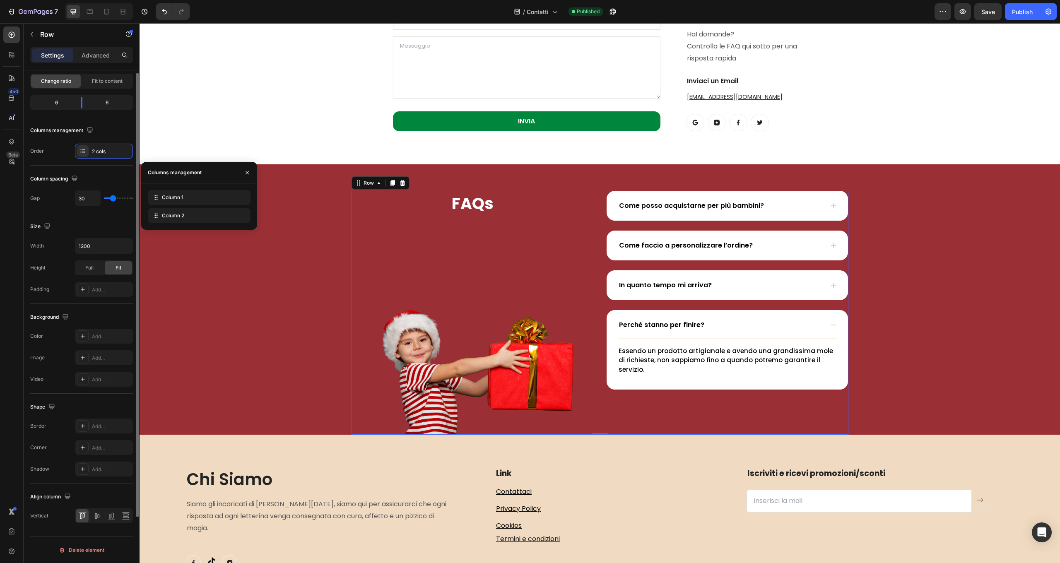
scroll to position [0, 0]
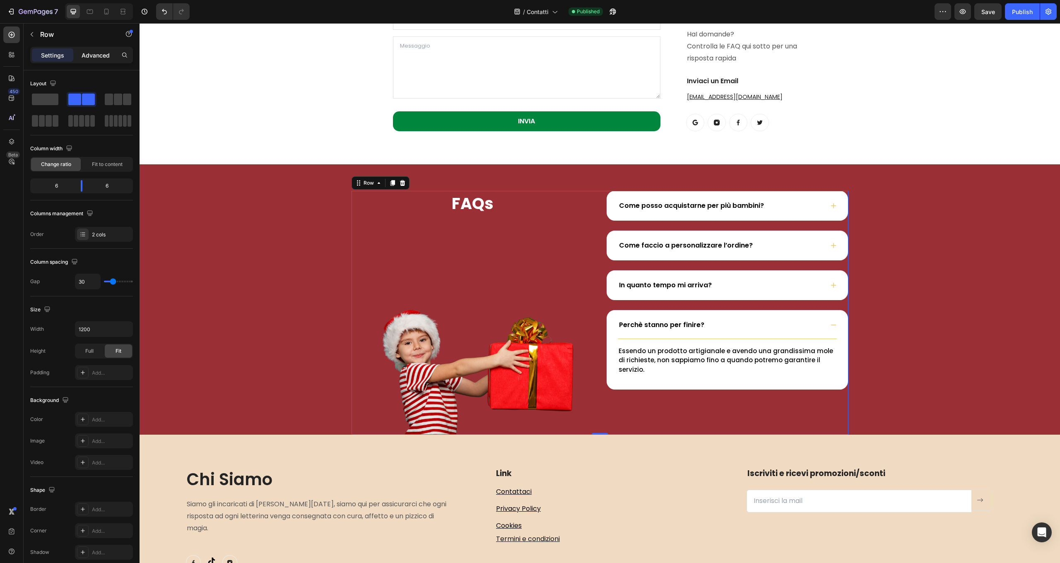
click at [89, 58] on p "Advanced" at bounding box center [96, 55] width 28 height 9
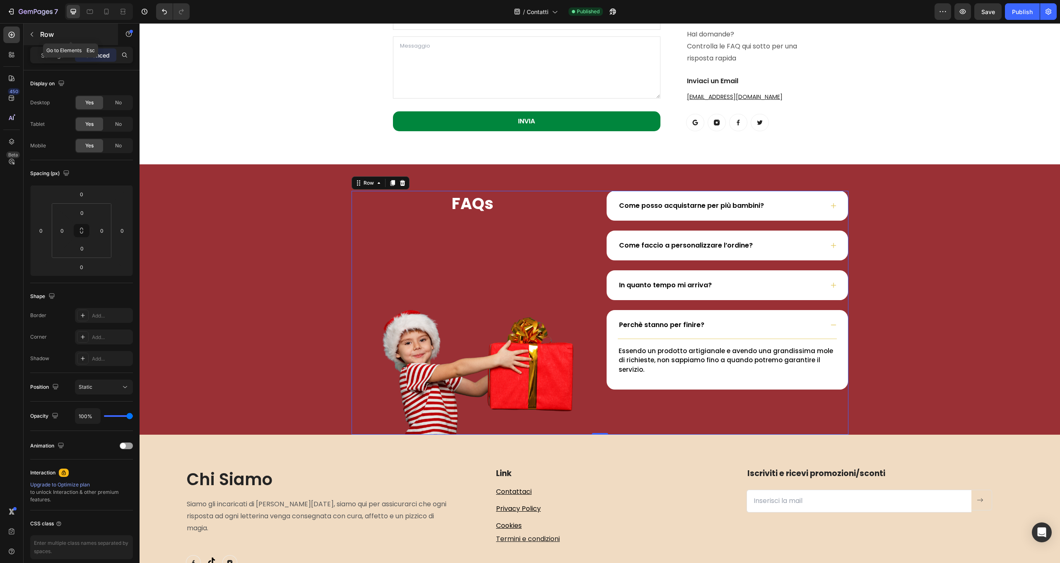
click at [33, 32] on icon "button" at bounding box center [32, 34] width 7 height 7
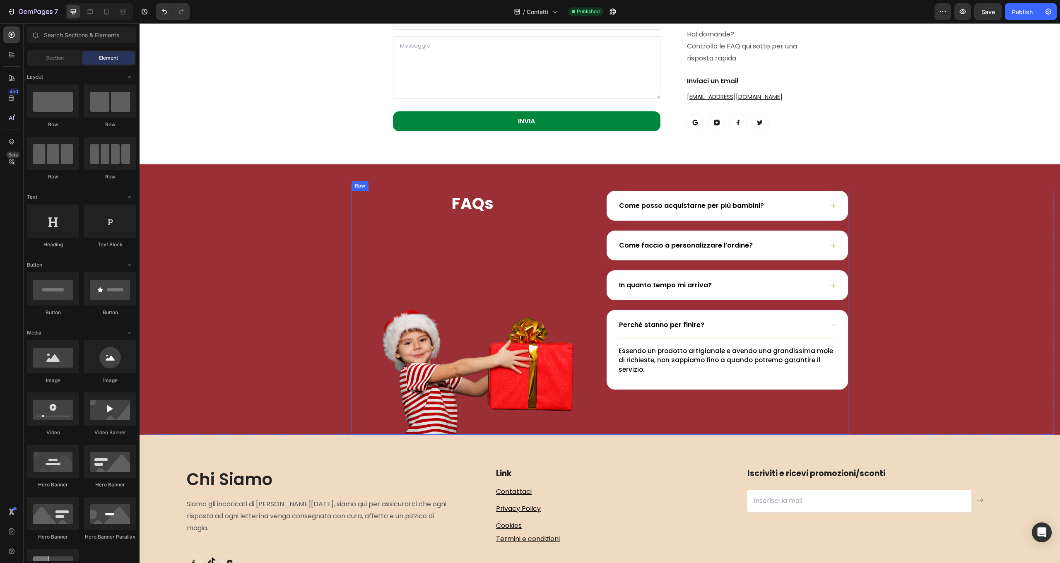
click at [651, 407] on div "Come posso acquistarne per più bambini? Come faccio a personalizzare l’ordine? …" at bounding box center [727, 313] width 242 height 244
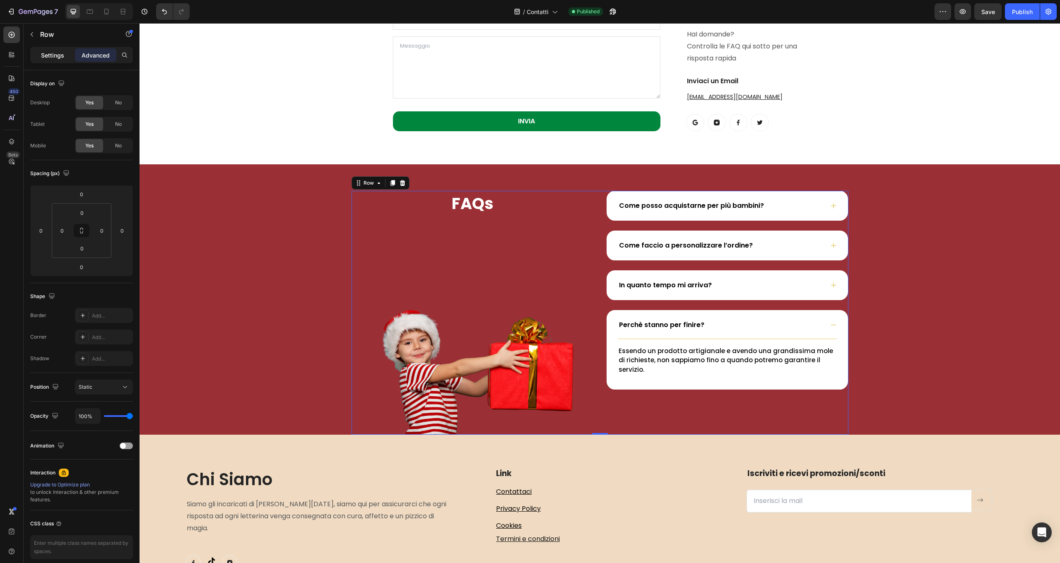
click at [46, 55] on p "Settings" at bounding box center [52, 55] width 23 height 9
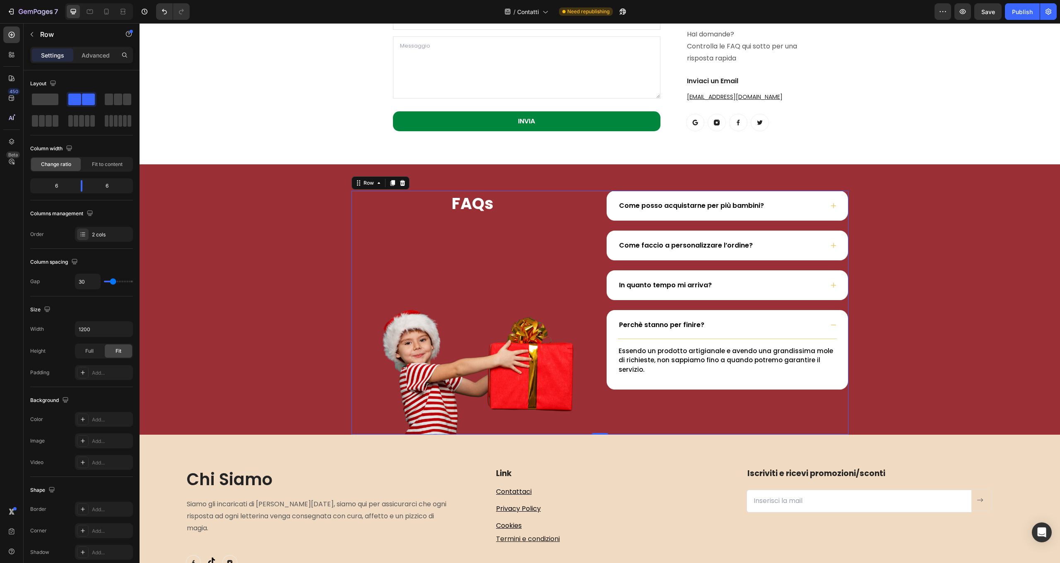
click at [724, 385] on div "Come posso acquistarne per più bambini? Come faccio a personalizzare l’ordine? …" at bounding box center [727, 313] width 242 height 244
click at [740, 304] on div "Come posso acquistarne per più bambini? Come faccio a personalizzare l’ordine? …" at bounding box center [727, 290] width 242 height 199
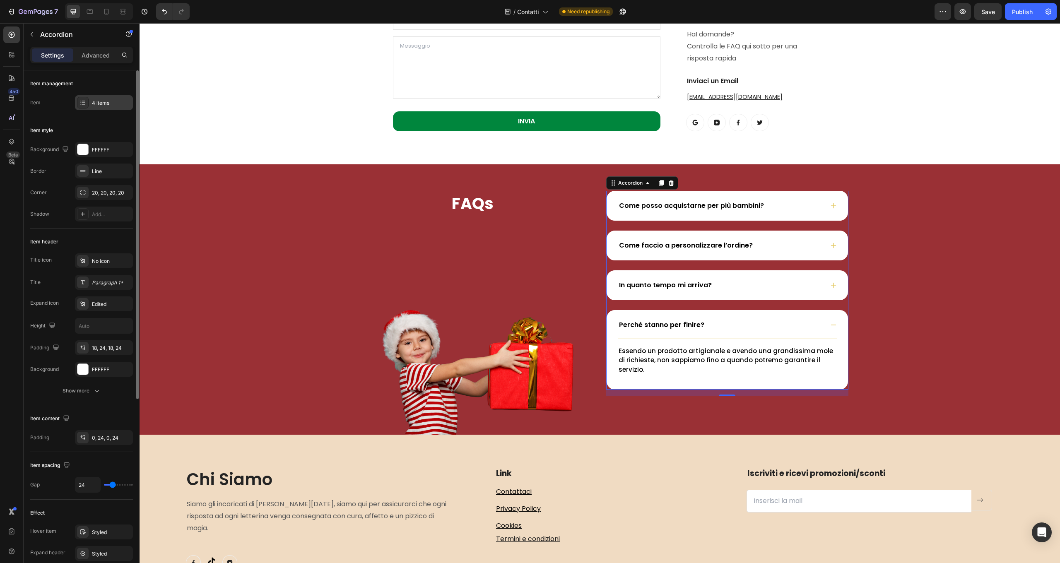
click at [96, 101] on div "4 items" at bounding box center [111, 102] width 39 height 7
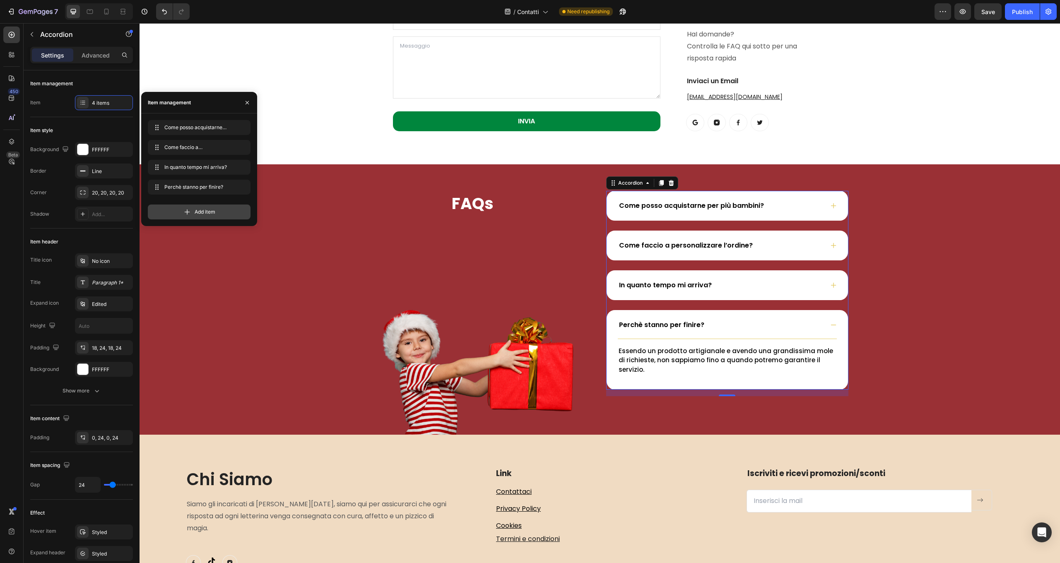
click at [205, 209] on span "Add item" at bounding box center [205, 211] width 21 height 7
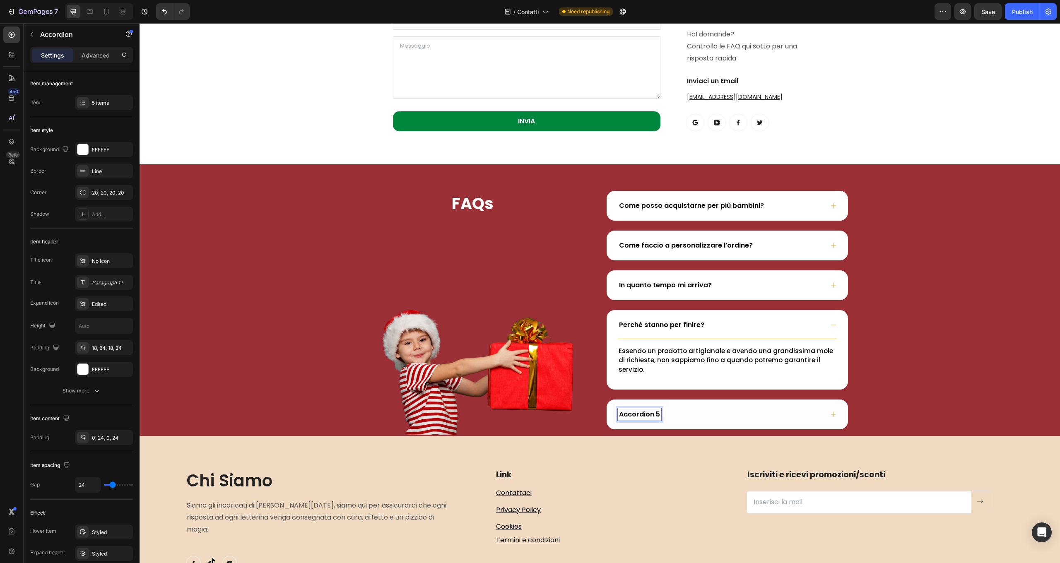
click at [649, 410] on p "Accordion 5" at bounding box center [639, 415] width 41 height 10
click at [688, 410] on strong "E se l'avessi già acquistato l'anno scorso?" at bounding box center [693, 415] width 148 height 10
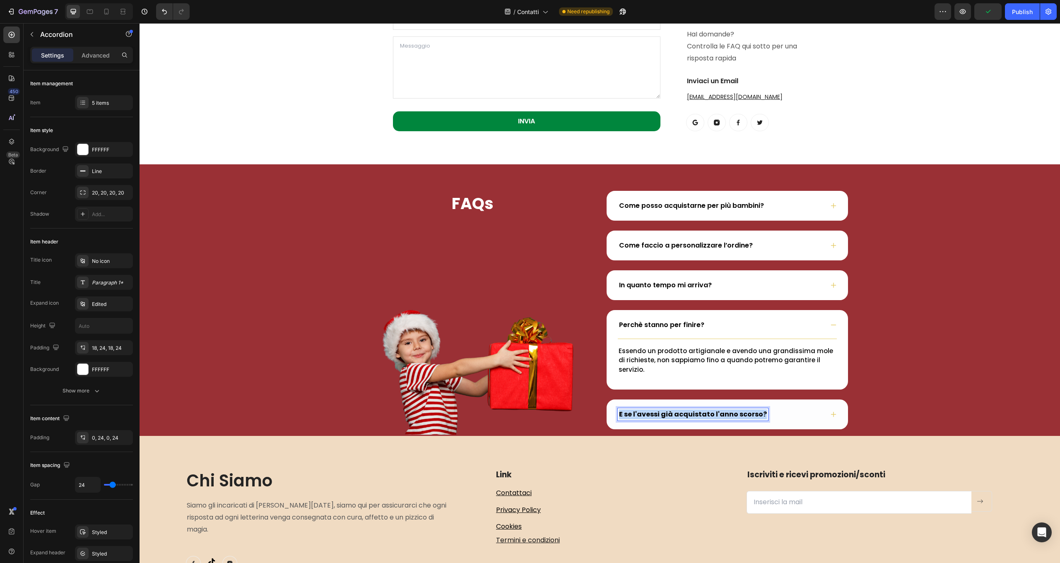
click at [688, 410] on strong "E se l'avessi già acquistato l'anno scorso?" at bounding box center [693, 415] width 148 height 10
click at [654, 385] on icon "Editor contextual toolbar" at bounding box center [654, 387] width 8 height 8
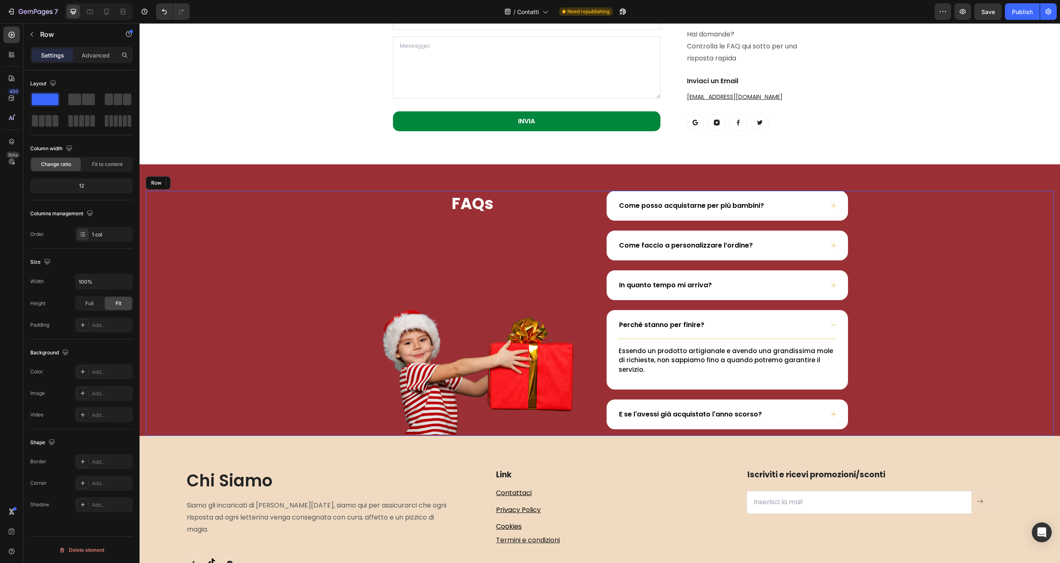
click at [866, 412] on div "FAQs Heading Image Come posso acquistarne per più bambini? Come faccio a person…" at bounding box center [600, 314] width 908 height 246
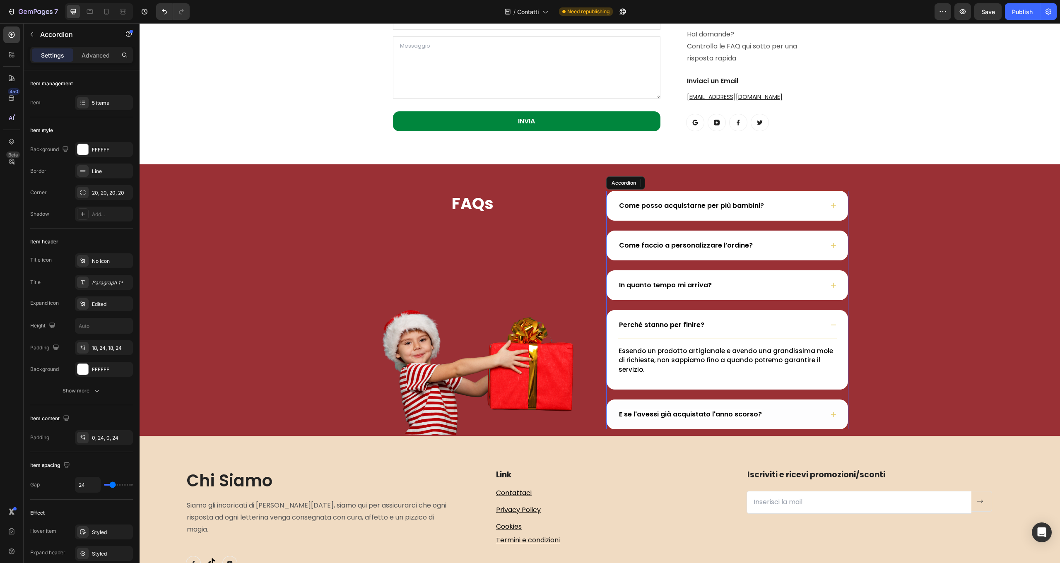
click at [820, 412] on div "E se l'avessi già acquistato l'anno scorso?" at bounding box center [727, 414] width 239 height 27
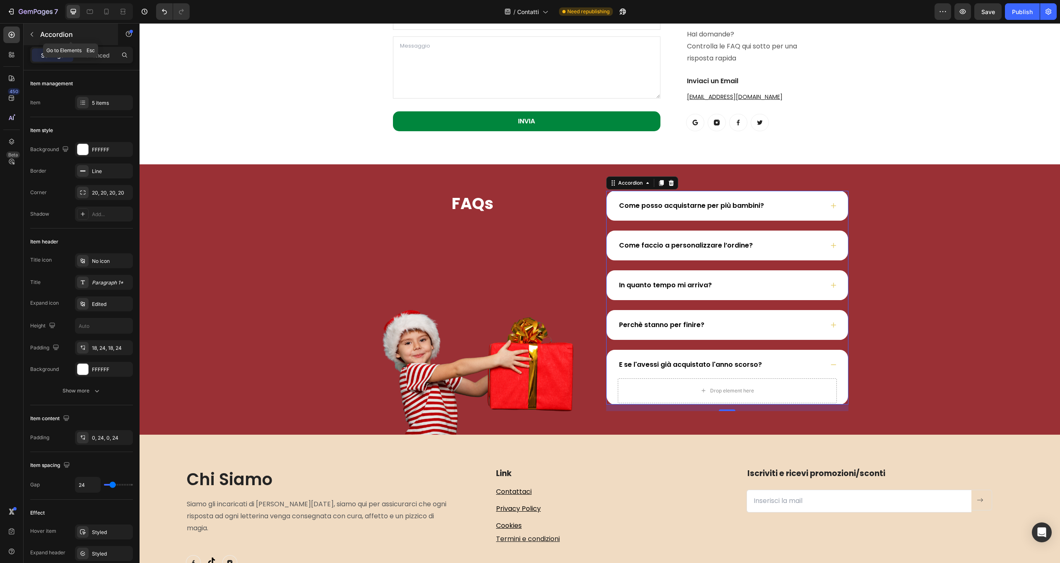
click at [29, 37] on icon "button" at bounding box center [32, 34] width 7 height 7
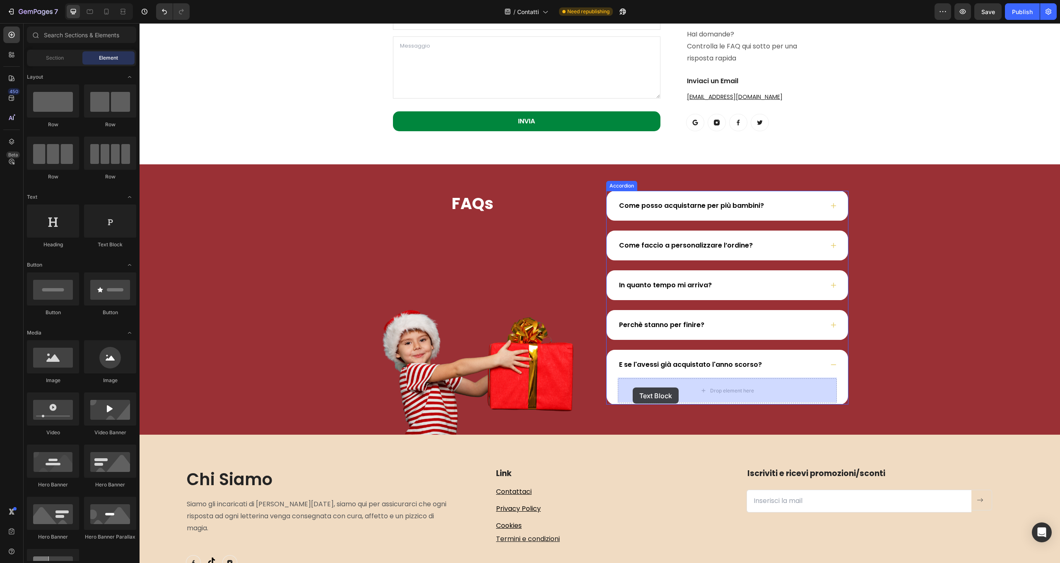
drag, startPoint x: 111, startPoint y: 228, endPoint x: 633, endPoint y: 388, distance: 546.0
click at [633, 0] on div "7 Version history / Contatti Need republishing Preview Save Publish 450 Beta Se…" at bounding box center [530, 0] width 1060 height 0
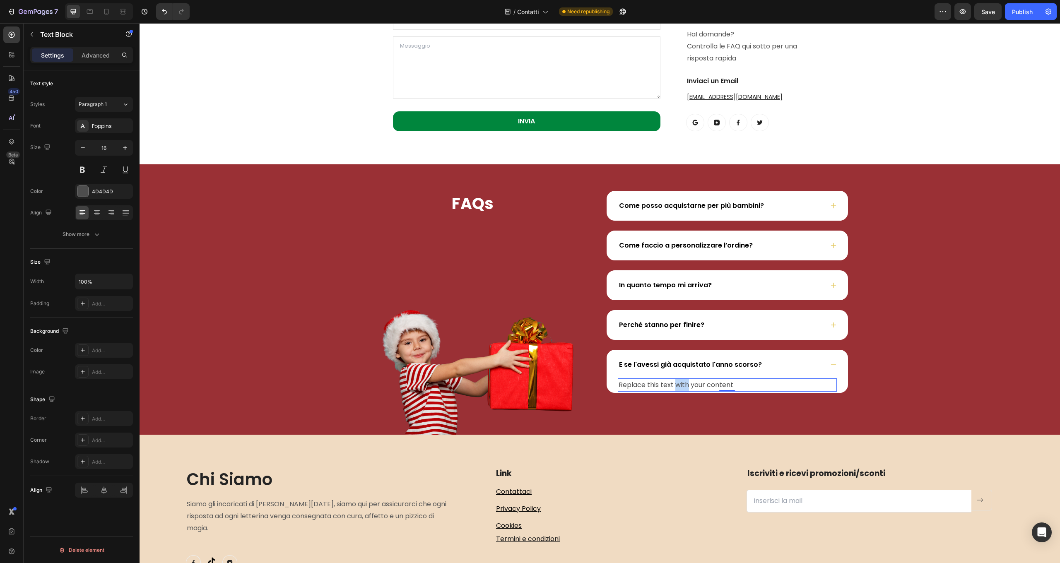
click at [677, 386] on p "Replace this text with your content" at bounding box center [727, 385] width 217 height 12
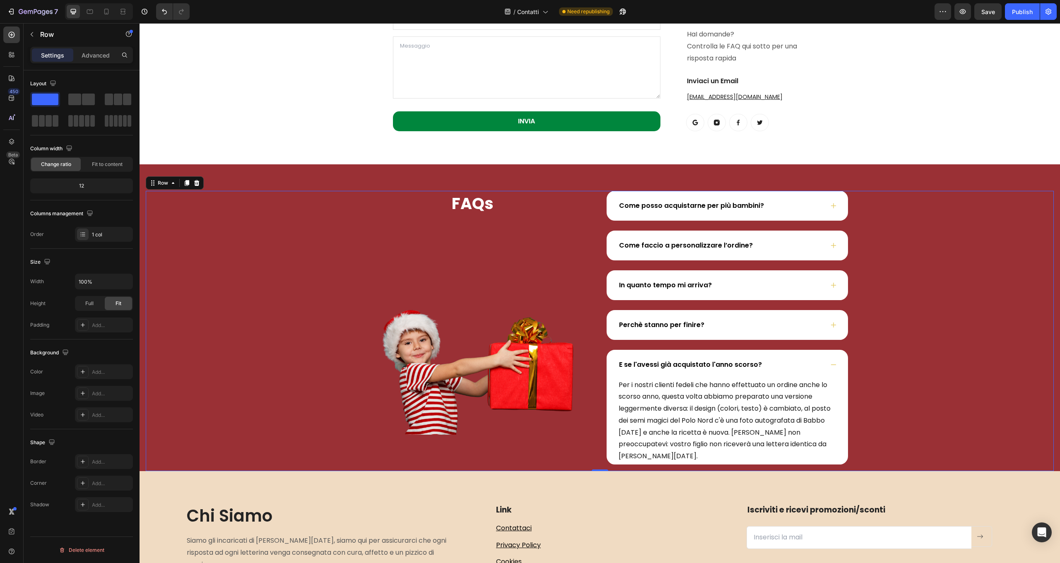
click at [898, 409] on div "FAQs Heading Image Come posso acquistarne per più bambini? Come faccio a person…" at bounding box center [600, 331] width 908 height 281
click at [1020, 11] on div "Publish" at bounding box center [1022, 11] width 21 height 9
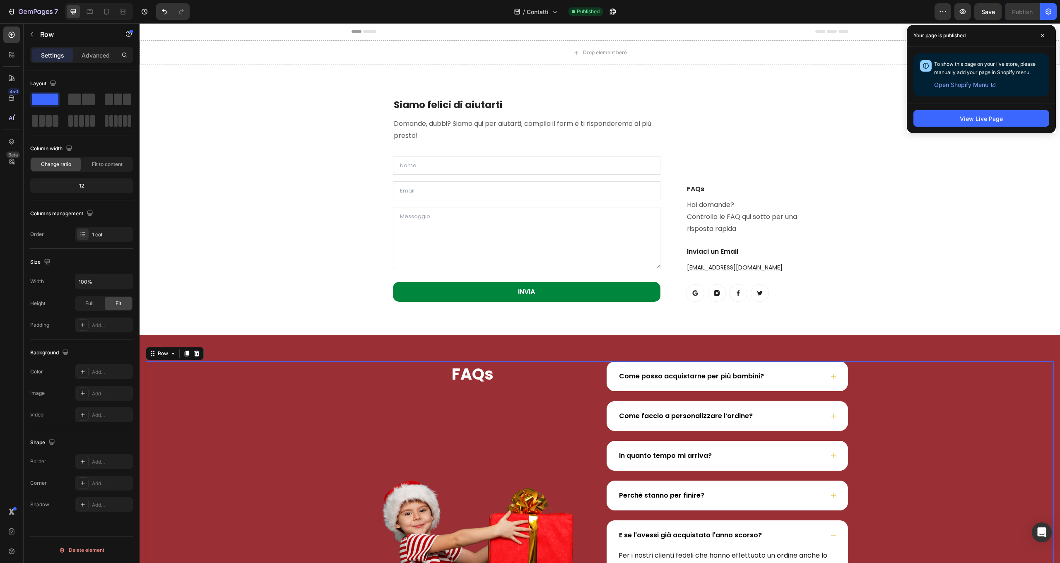
click at [965, 127] on div "View Live Page" at bounding box center [981, 118] width 149 height 30
click at [965, 124] on button "View Live Page" at bounding box center [982, 118] width 136 height 17
